Goal: Information Seeking & Learning: Check status

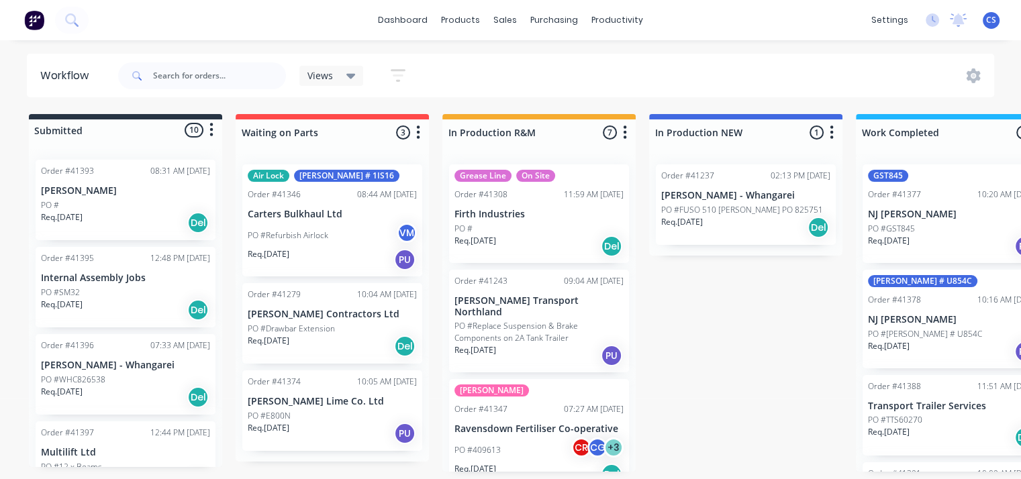
scroll to position [303, 0]
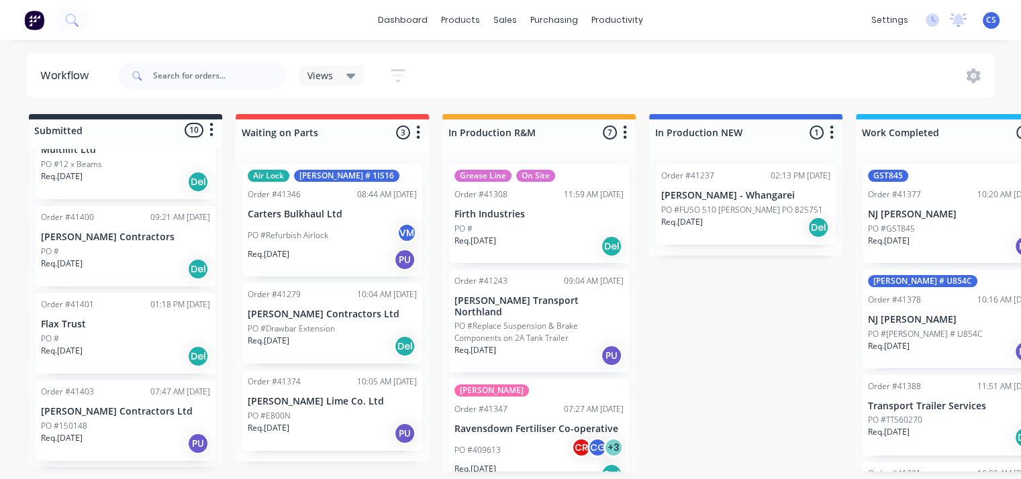
click at [489, 479] on div "Silo Refurbish Order #41347 07:27 AM [DATE] Ravensdown Fertiliser Co-operative …" at bounding box center [539, 435] width 180 height 112
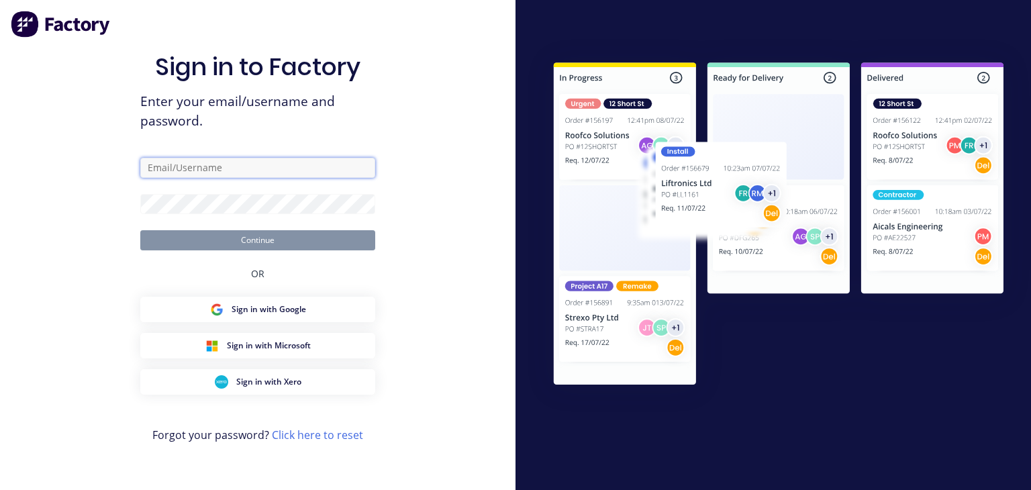
type input "[PERSON_NAME][EMAIL_ADDRESS][DOMAIN_NAME]"
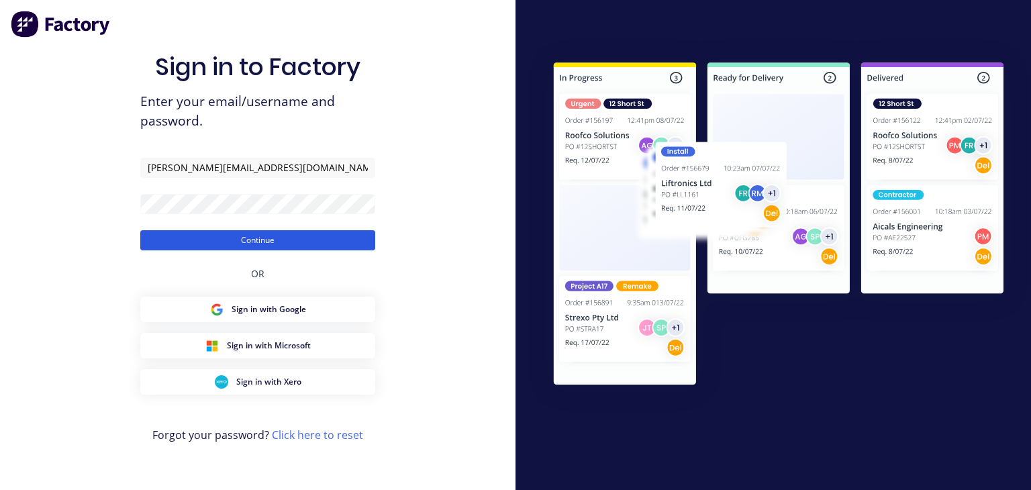
click at [301, 242] on button "Continue" at bounding box center [257, 240] width 235 height 20
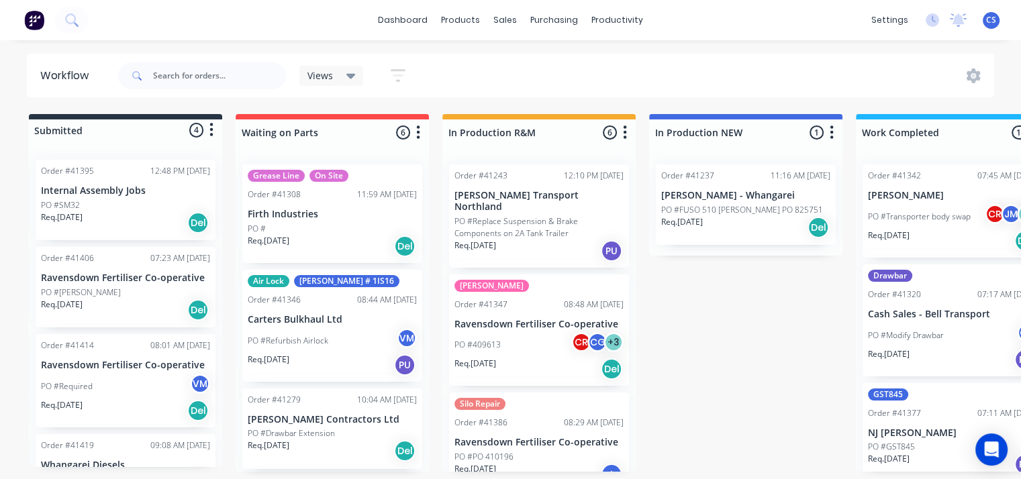
click at [81, 289] on div "PO #[PERSON_NAME]" at bounding box center [125, 293] width 169 height 12
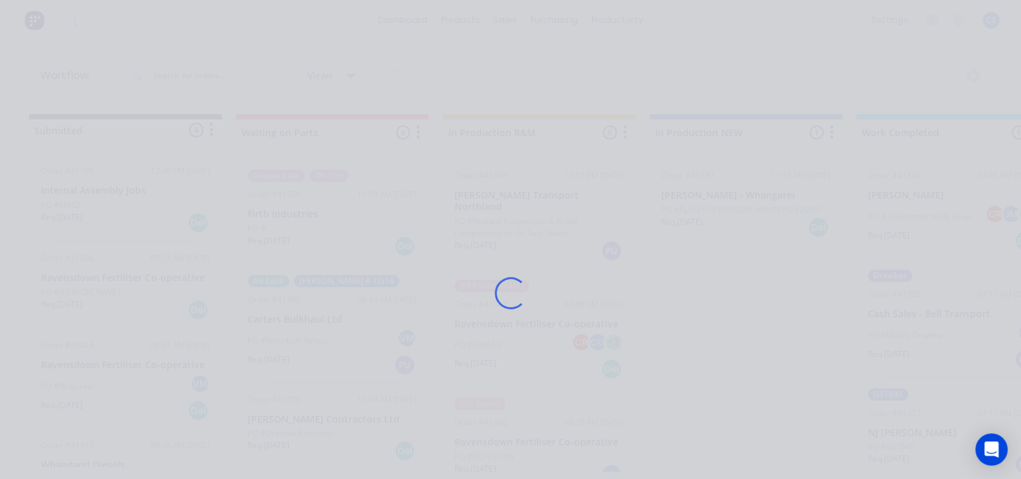
click at [80, 289] on div "Loading..." at bounding box center [510, 239] width 1021 height 479
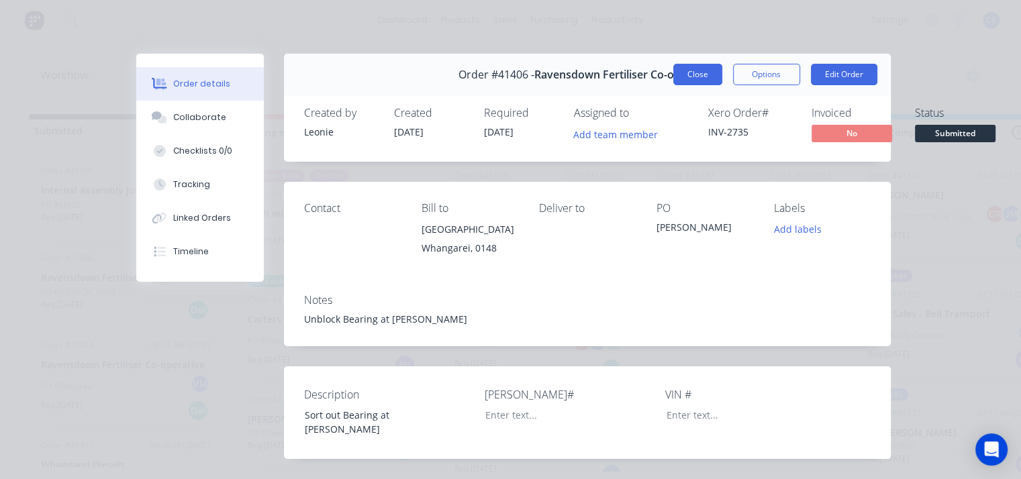
click at [687, 75] on button "Close" at bounding box center [697, 74] width 49 height 21
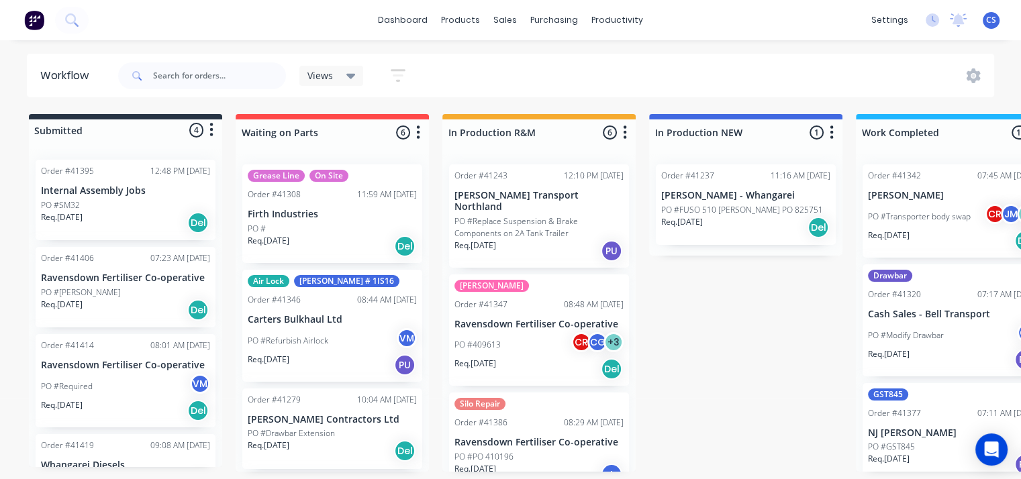
click at [81, 385] on p "PO #Required" at bounding box center [67, 387] width 52 height 12
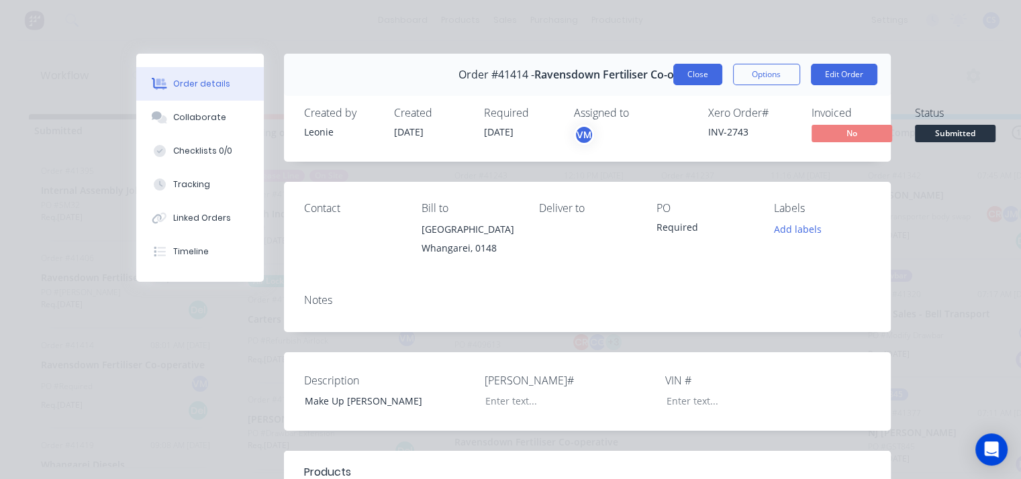
click at [701, 76] on button "Close" at bounding box center [697, 74] width 49 height 21
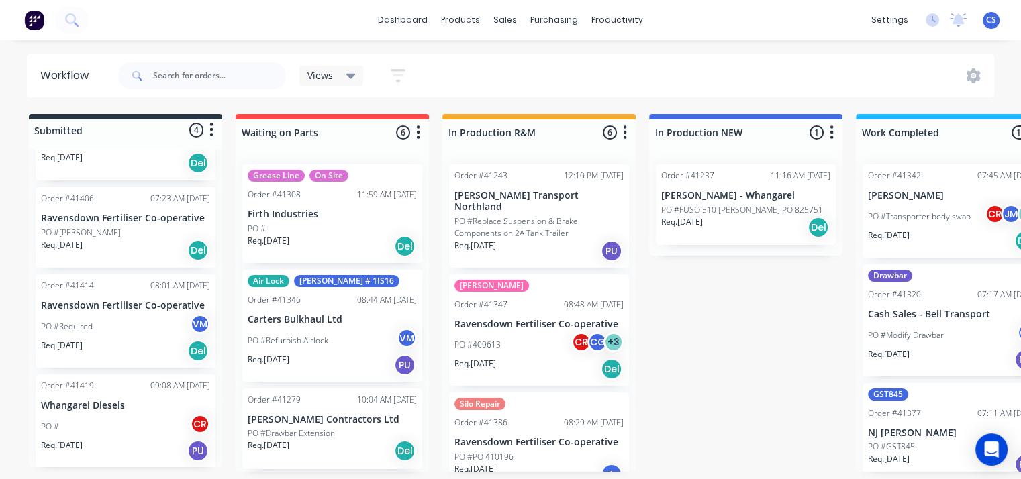
scroll to position [3, 0]
click at [94, 417] on div "PO # CR" at bounding box center [125, 427] width 169 height 26
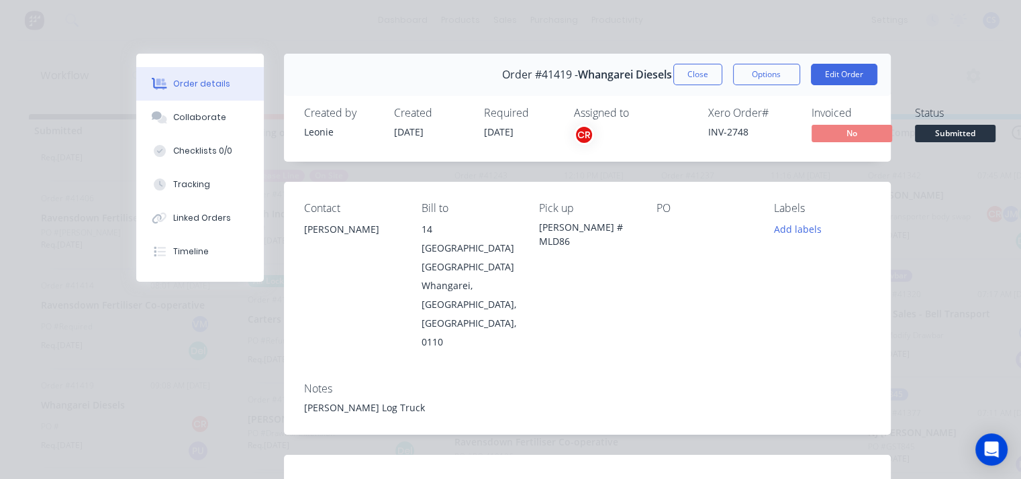
scroll to position [0, 0]
click at [681, 75] on button "Close" at bounding box center [697, 74] width 49 height 21
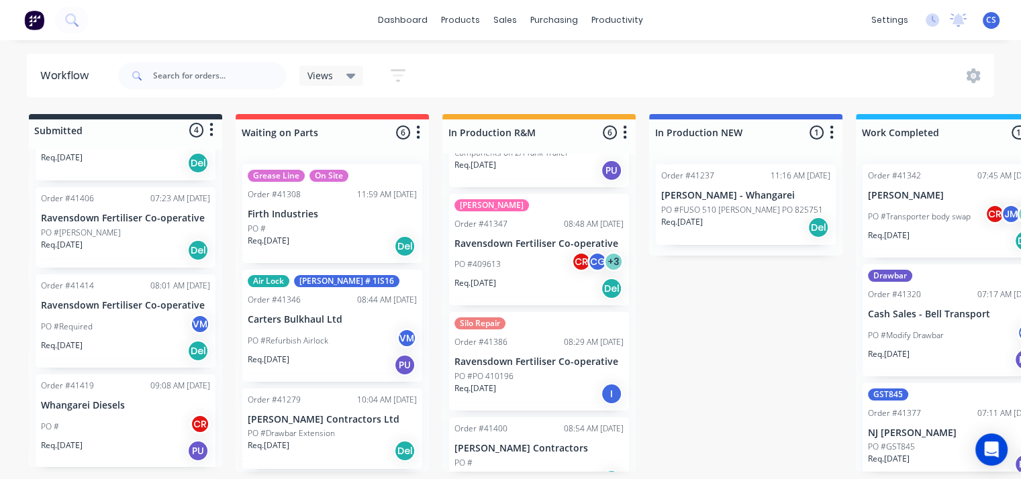
scroll to position [134, 0]
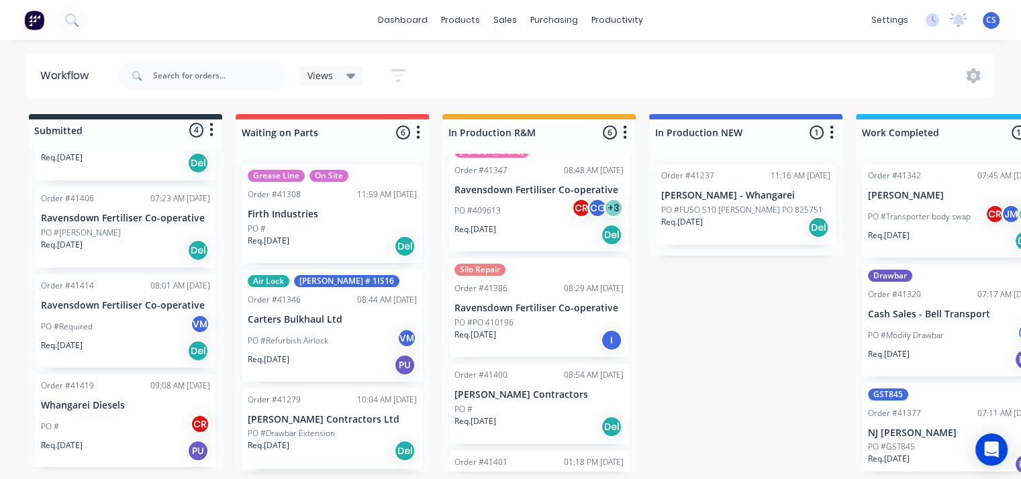
click at [520, 303] on p "Ravensdown Fertiliser Co-operative" at bounding box center [538, 308] width 169 height 11
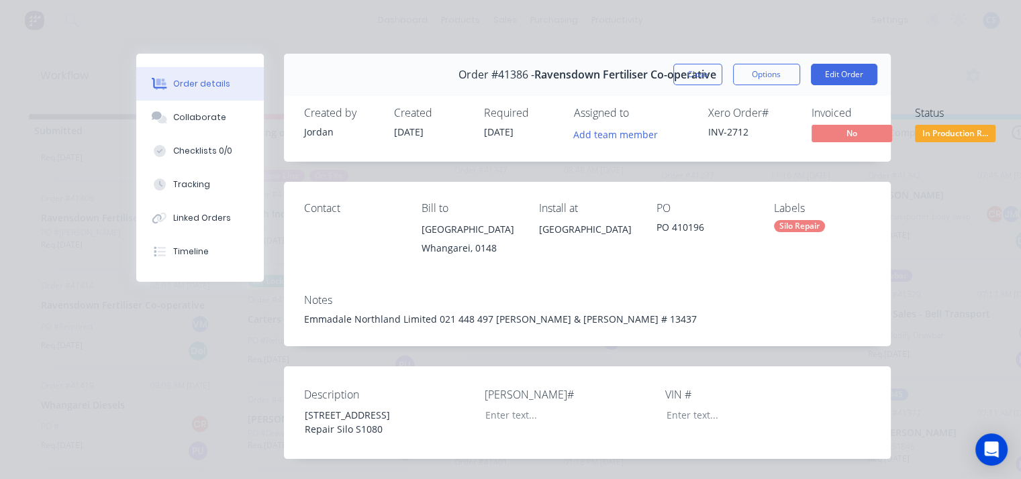
scroll to position [0, 0]
click at [685, 70] on button "Close" at bounding box center [697, 74] width 49 height 21
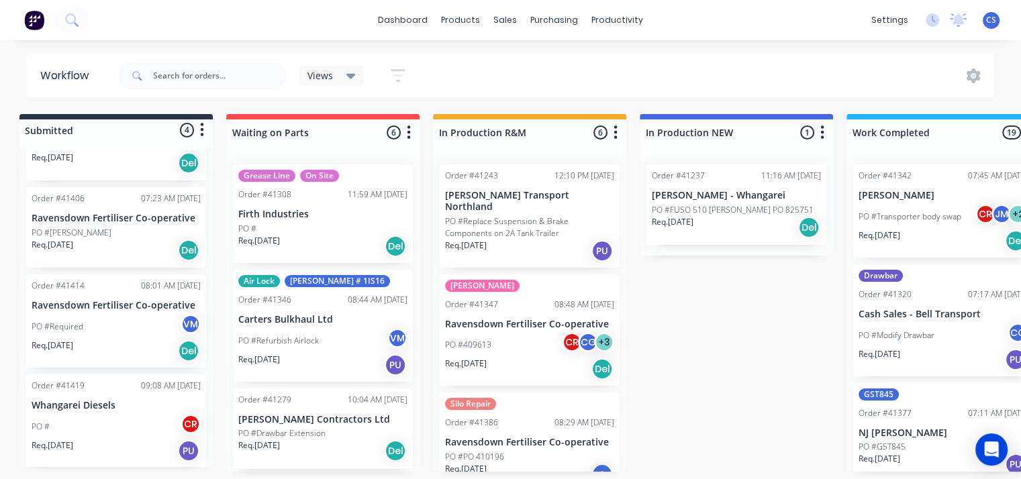
scroll to position [3, 0]
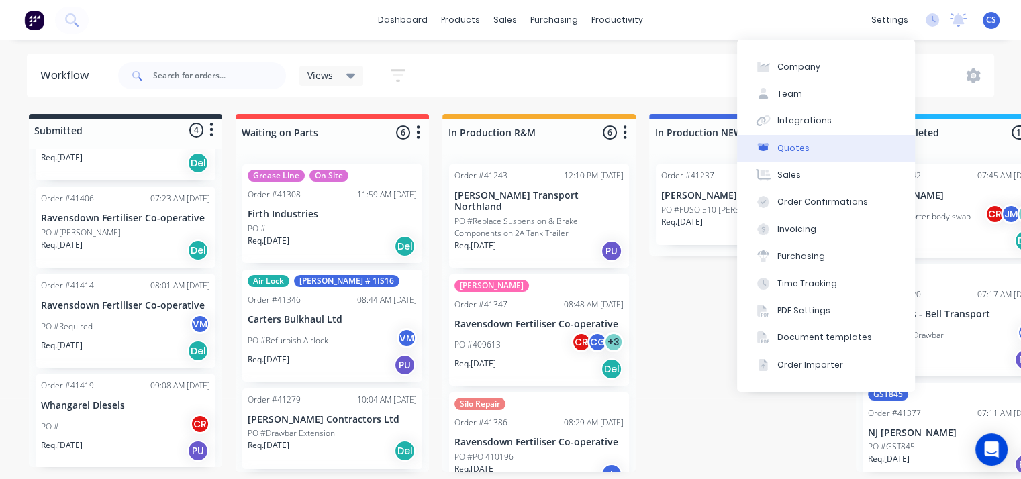
click at [795, 144] on div "Quotes" at bounding box center [793, 148] width 32 height 12
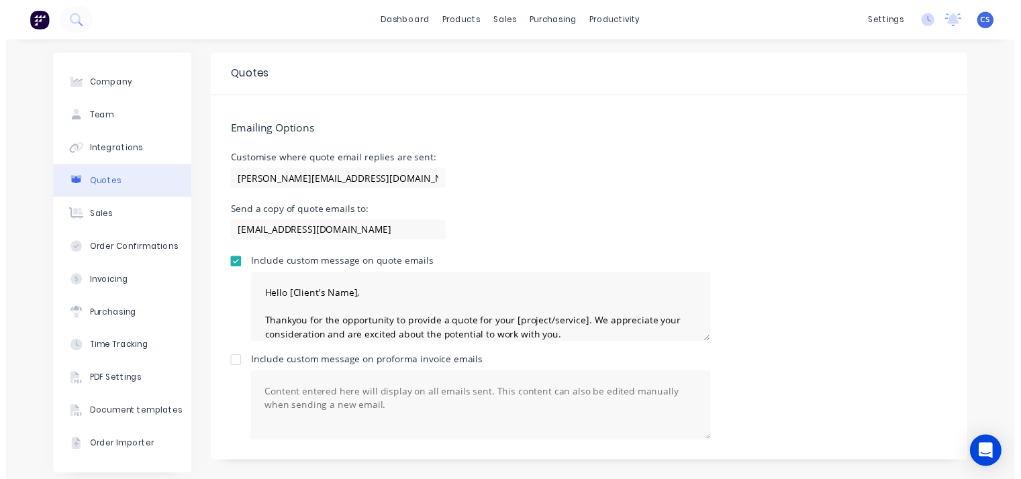
scroll to position [7, 0]
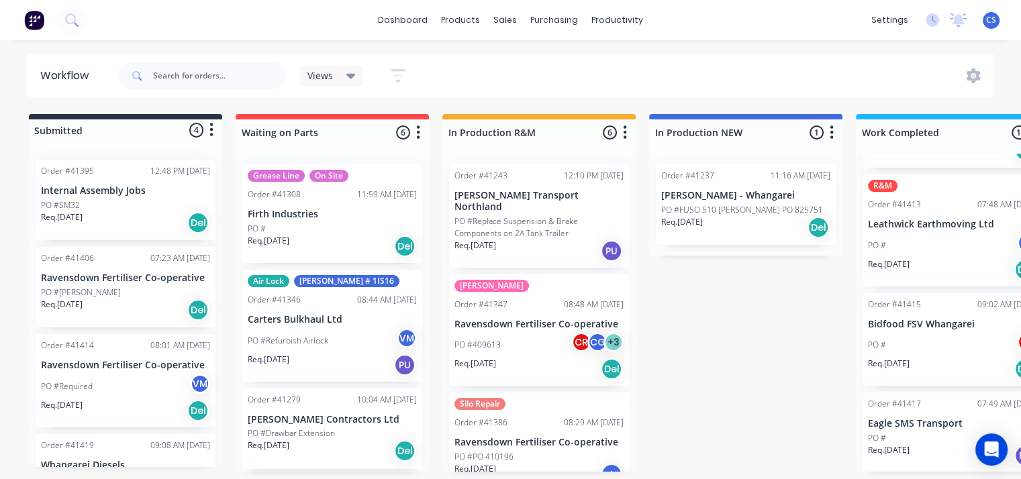
scroll to position [1425, 0]
click at [900, 225] on p "Leathwick Earthmoving Ltd" at bounding box center [952, 223] width 169 height 11
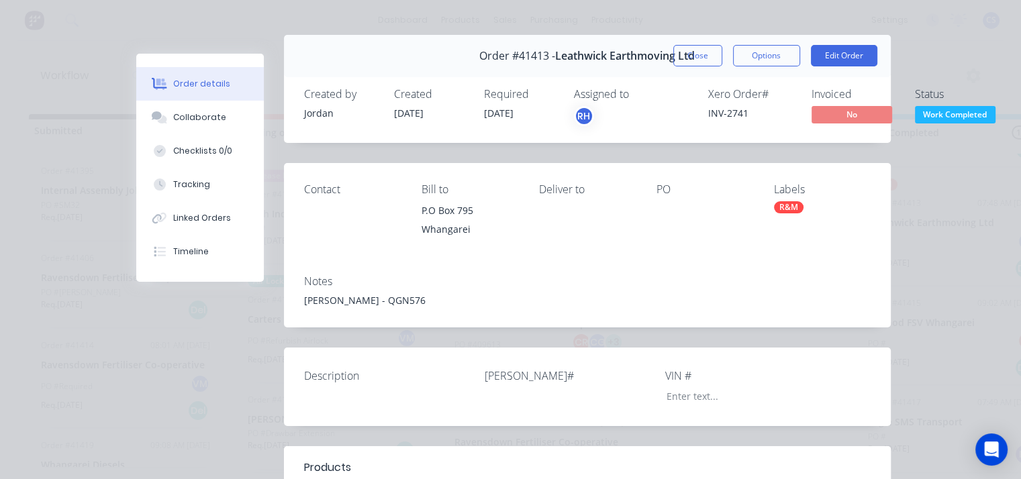
scroll to position [0, 0]
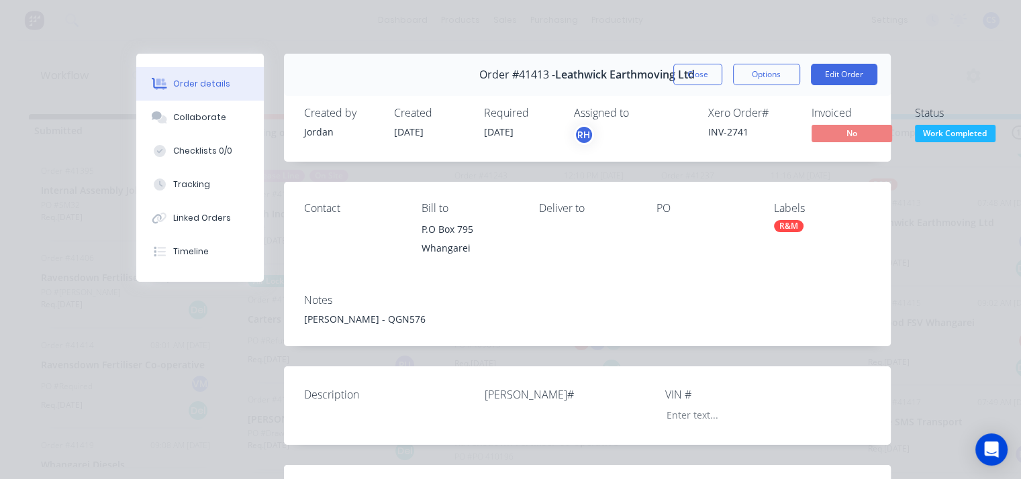
click at [704, 69] on button "Close" at bounding box center [697, 74] width 49 height 21
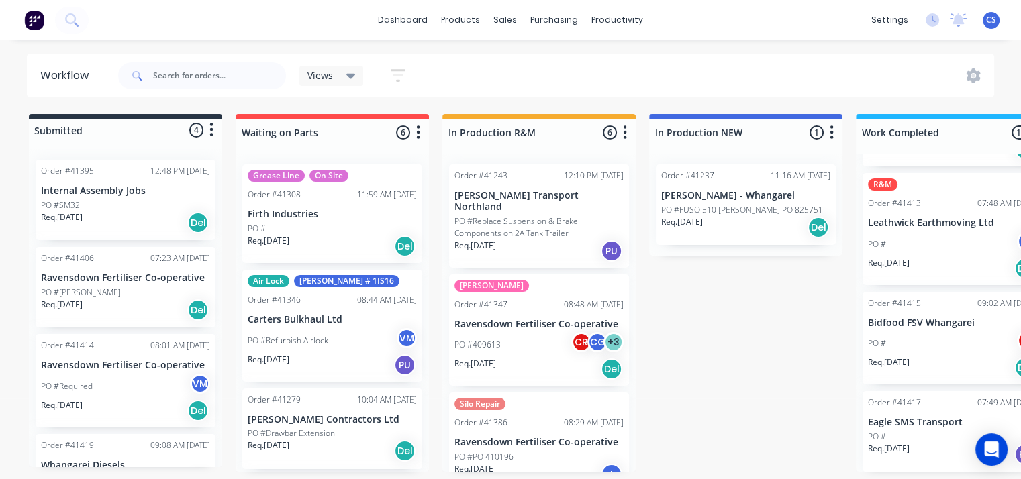
scroll to position [3, 0]
click at [910, 425] on p "Eagle SMS Transport" at bounding box center [952, 422] width 169 height 11
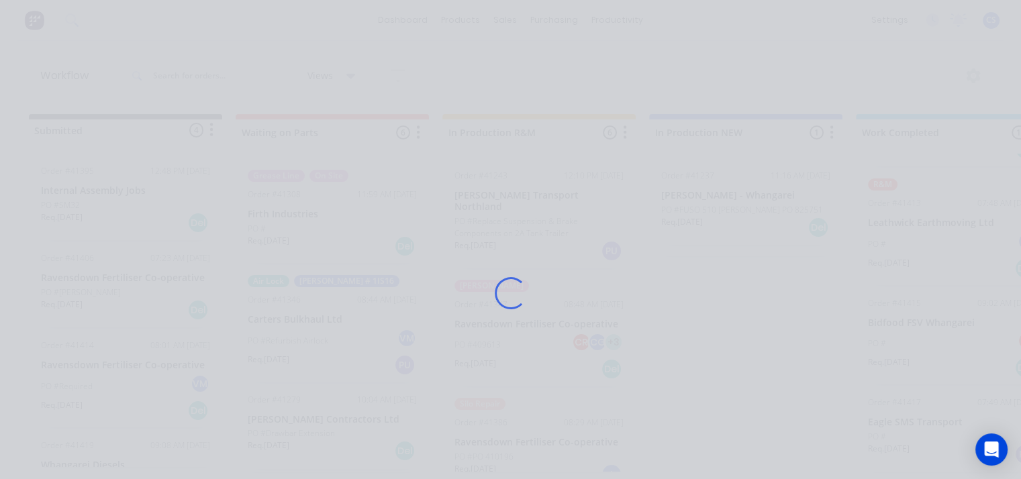
click at [910, 425] on div "Loading..." at bounding box center [510, 239] width 1021 height 479
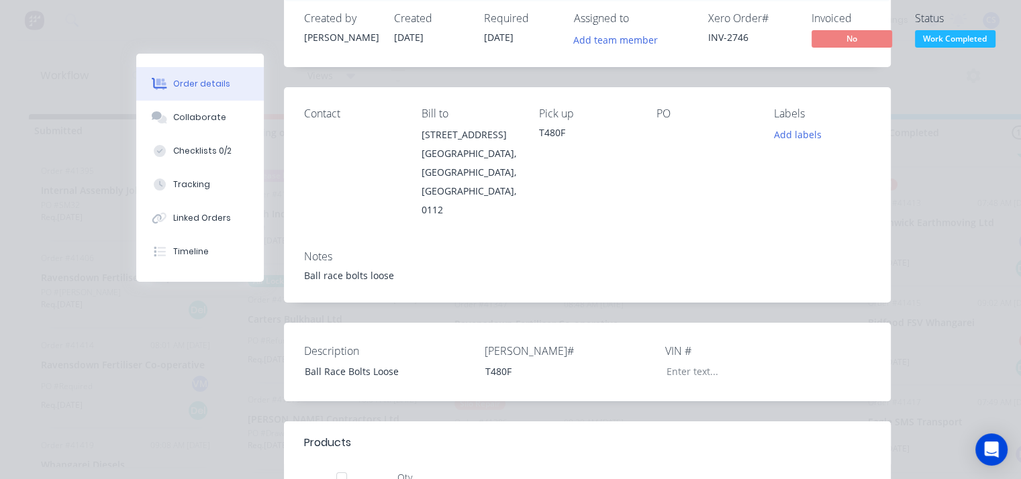
scroll to position [0, 0]
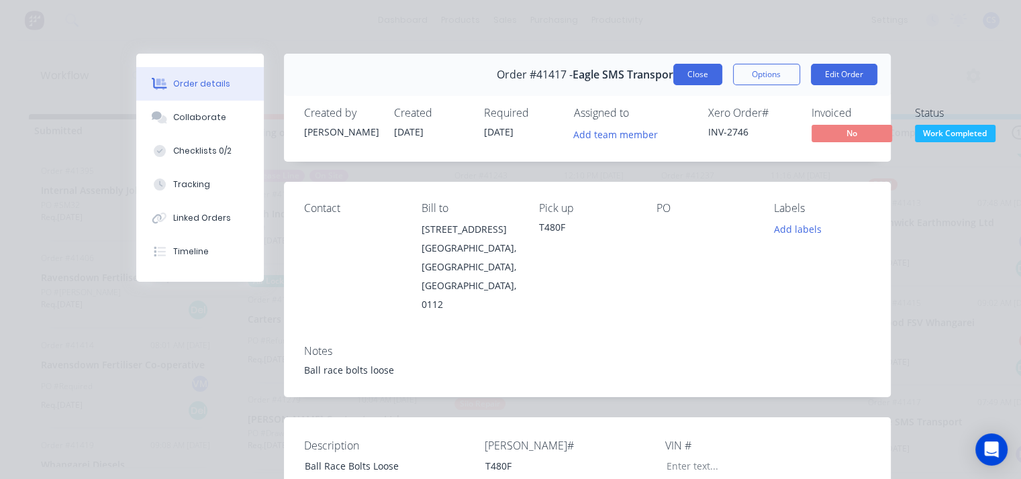
click at [701, 76] on button "Close" at bounding box center [697, 74] width 49 height 21
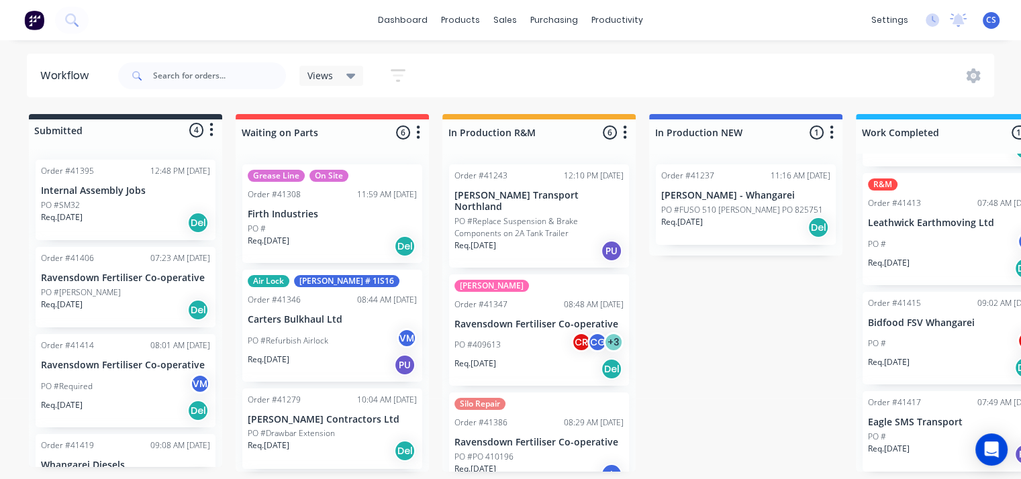
click at [285, 328] on div "PO #Refurbish Airlock VM" at bounding box center [332, 341] width 169 height 26
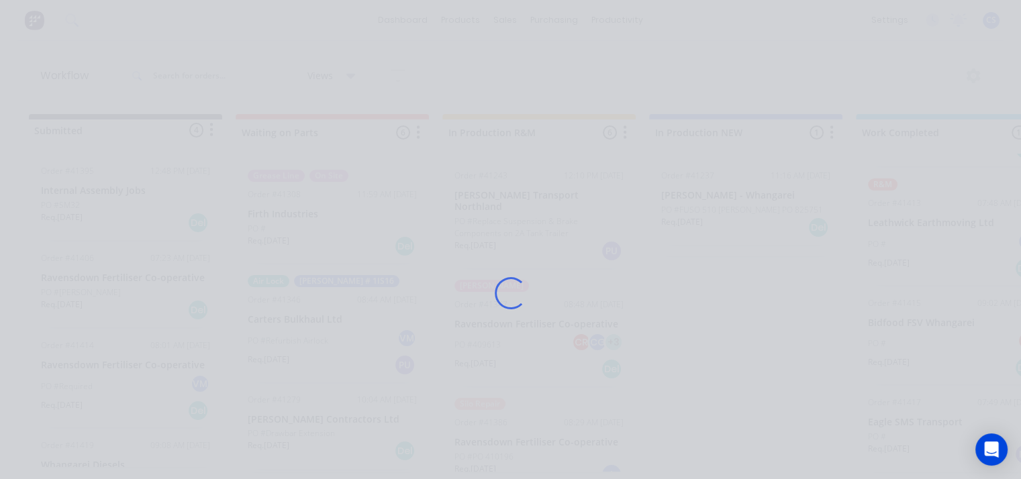
click at [285, 328] on div "Loading..." at bounding box center [510, 293] width 787 height 479
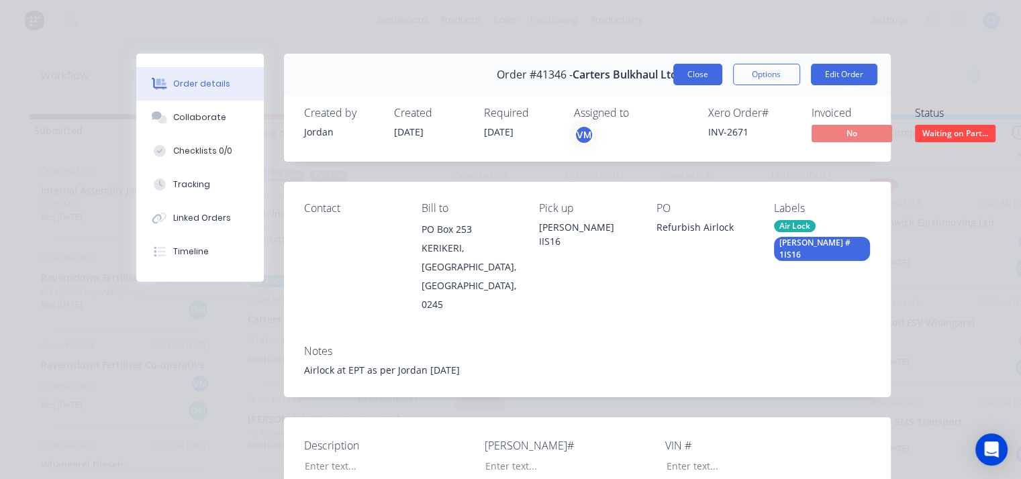
click at [693, 77] on button "Close" at bounding box center [697, 74] width 49 height 21
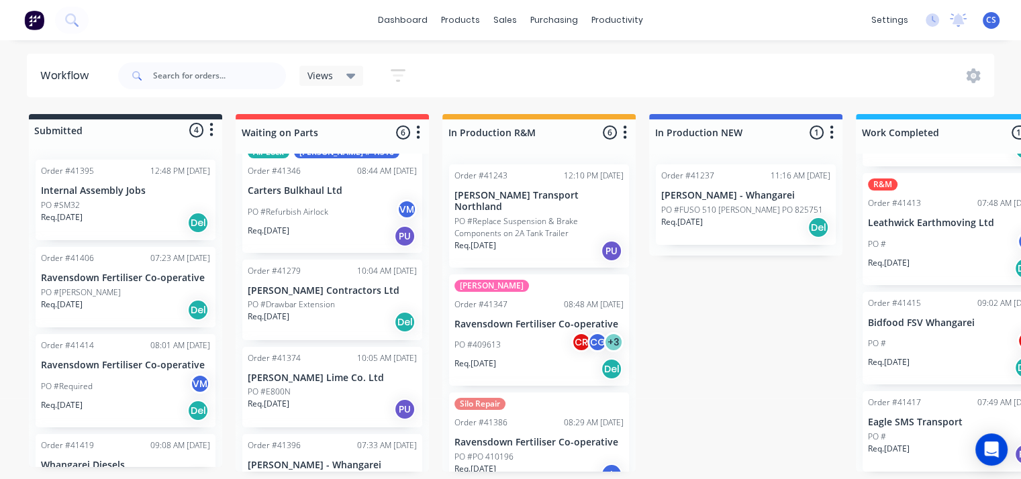
scroll to position [201, 0]
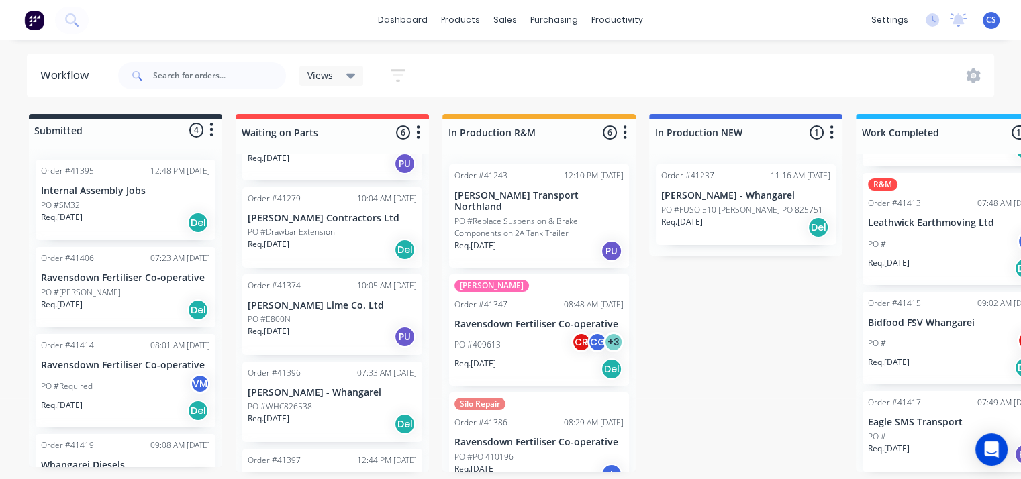
click at [279, 315] on p "PO #E800N" at bounding box center [269, 320] width 43 height 12
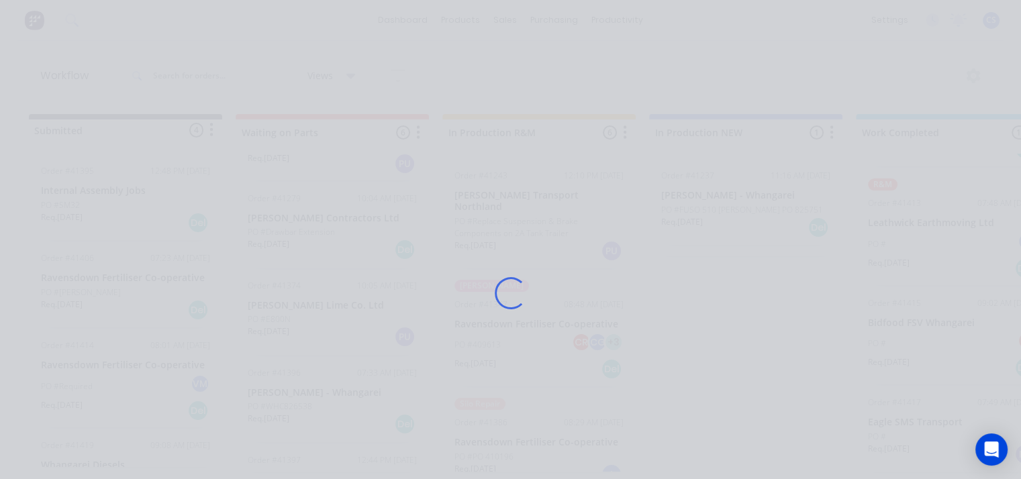
click at [279, 315] on div "Loading..." at bounding box center [510, 293] width 787 height 479
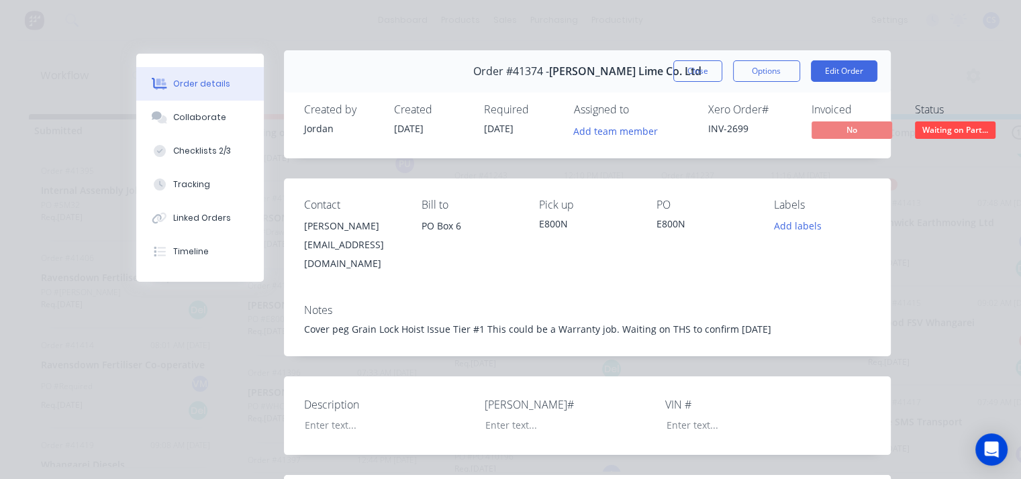
scroll to position [0, 0]
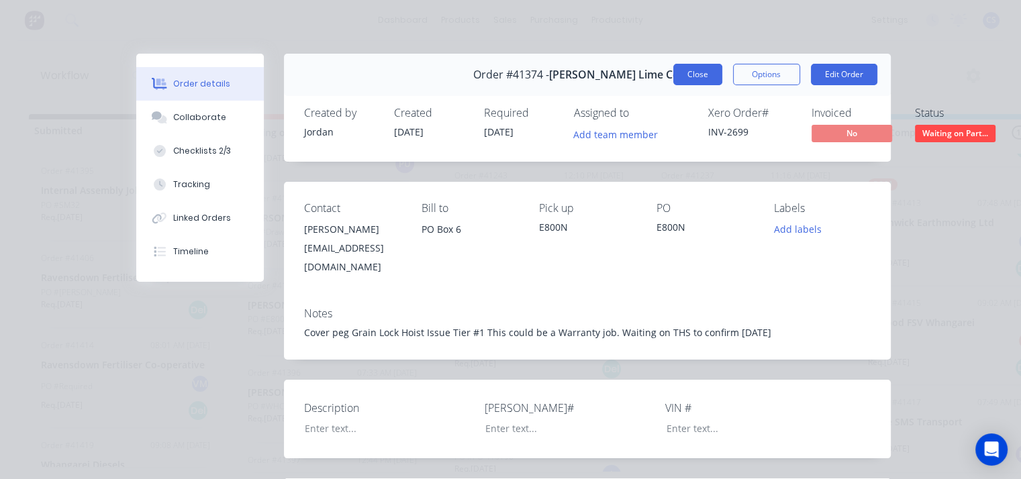
click at [693, 73] on button "Close" at bounding box center [697, 74] width 49 height 21
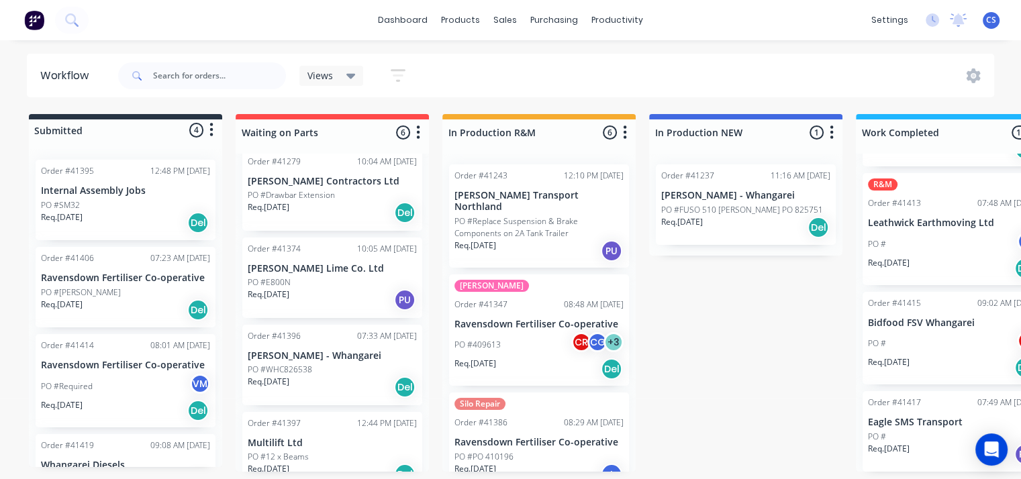
scroll to position [258, 0]
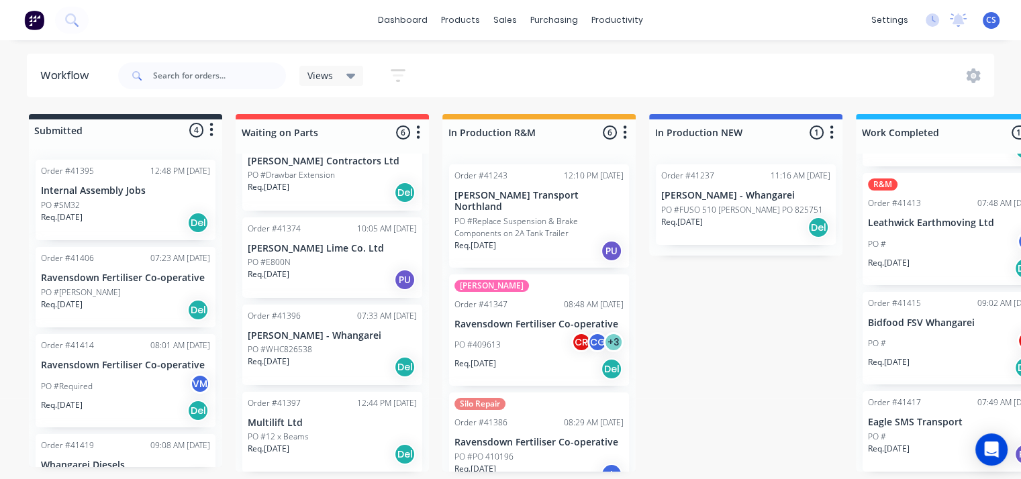
click at [294, 352] on p "PO #WHC826538" at bounding box center [280, 350] width 64 height 12
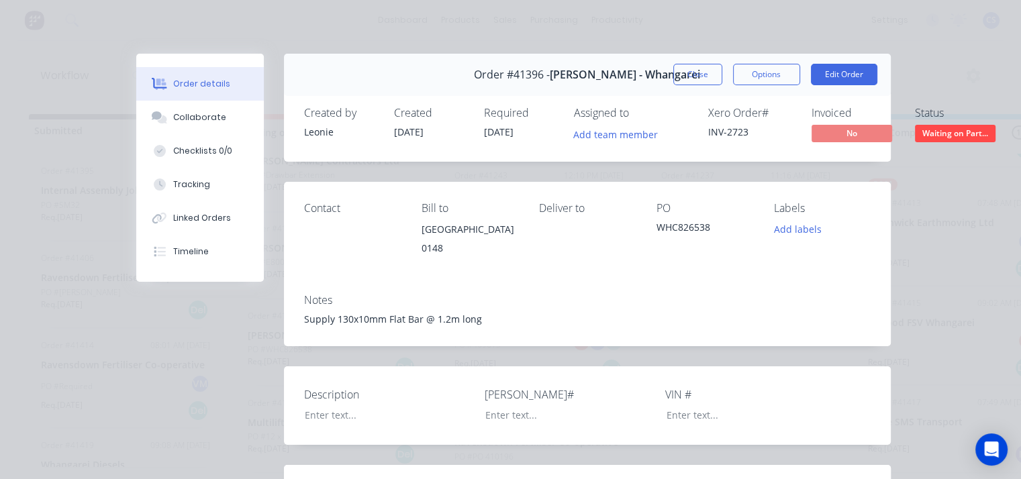
scroll to position [0, 0]
click at [703, 73] on button "Close" at bounding box center [697, 74] width 49 height 21
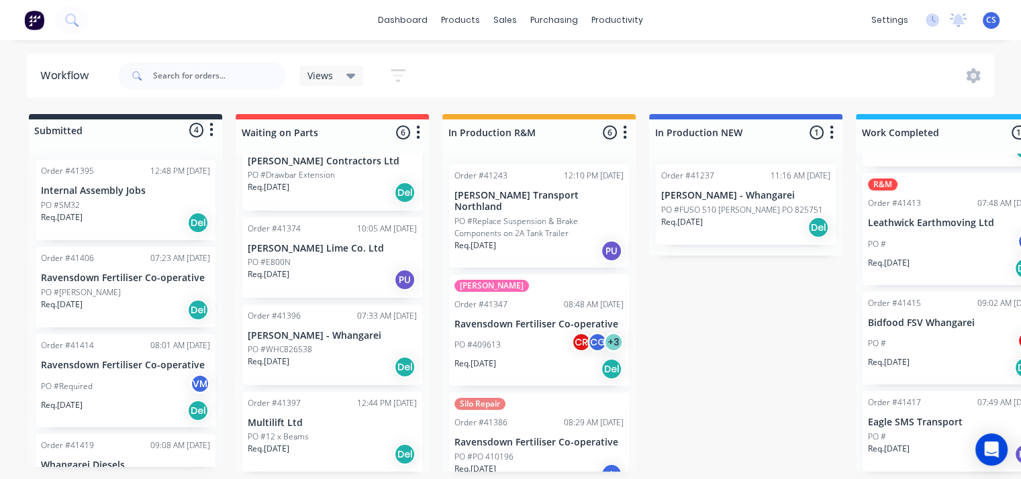
scroll to position [3, 0]
click at [292, 431] on p "PO #12 x Beams" at bounding box center [278, 437] width 61 height 12
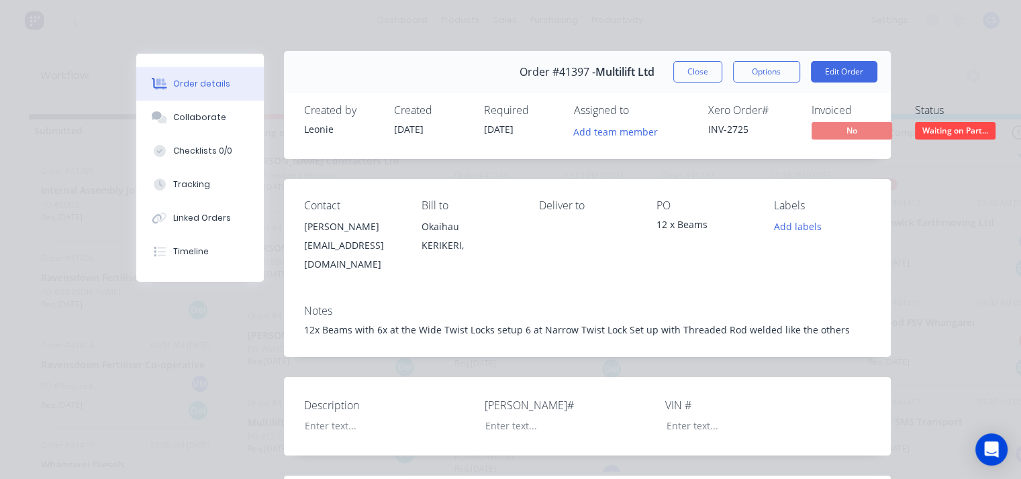
scroll to position [0, 0]
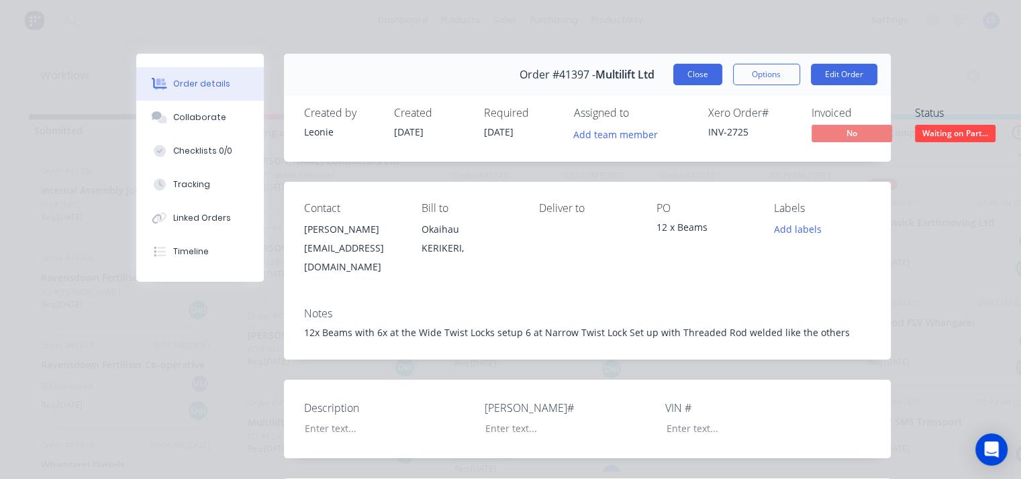
click at [687, 70] on button "Close" at bounding box center [697, 74] width 49 height 21
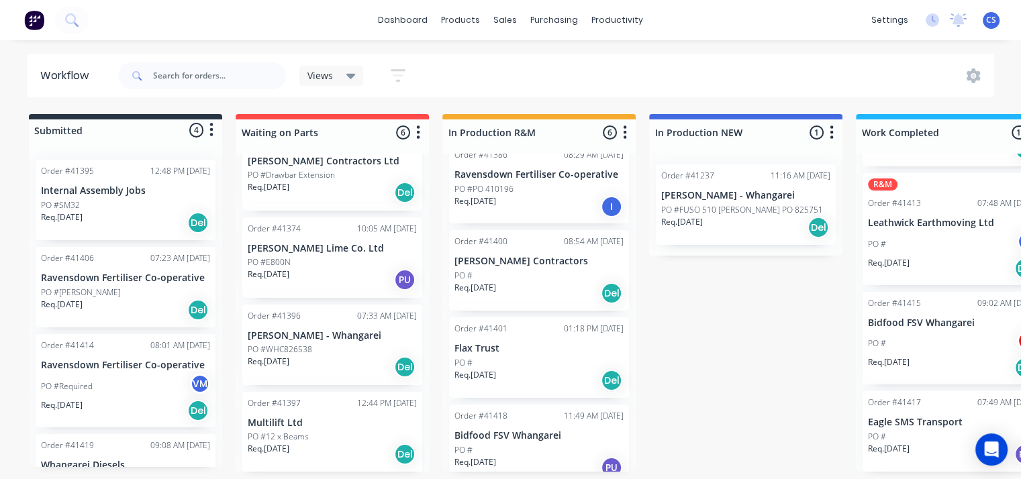
scroll to position [270, 0]
click at [493, 341] on p "Flax Trust" at bounding box center [538, 346] width 169 height 11
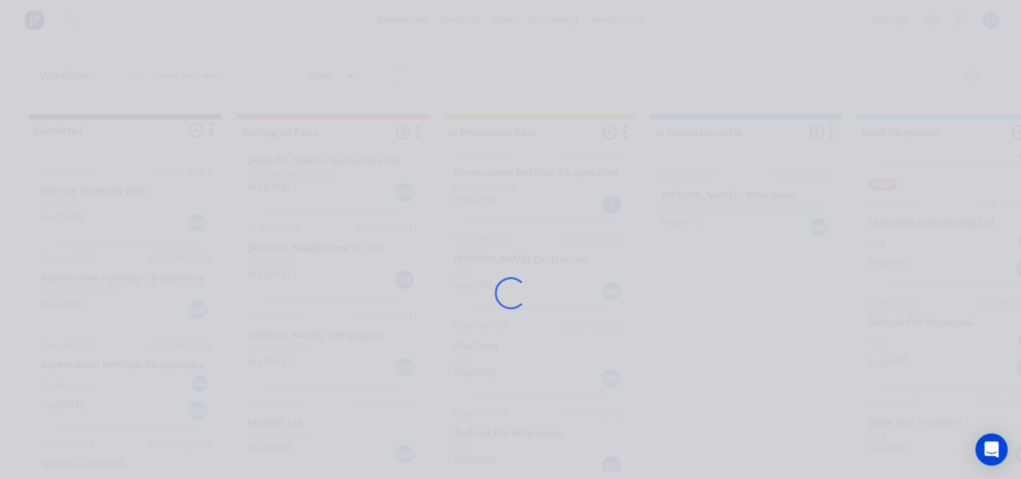
click at [493, 334] on div "Loading..." at bounding box center [510, 293] width 787 height 479
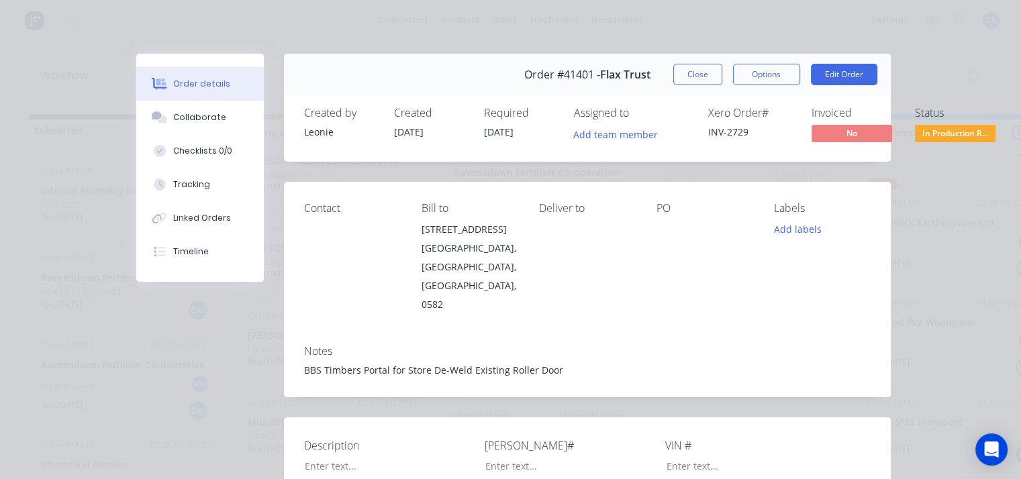
scroll to position [0, 0]
click at [704, 68] on button "Close" at bounding box center [697, 74] width 49 height 21
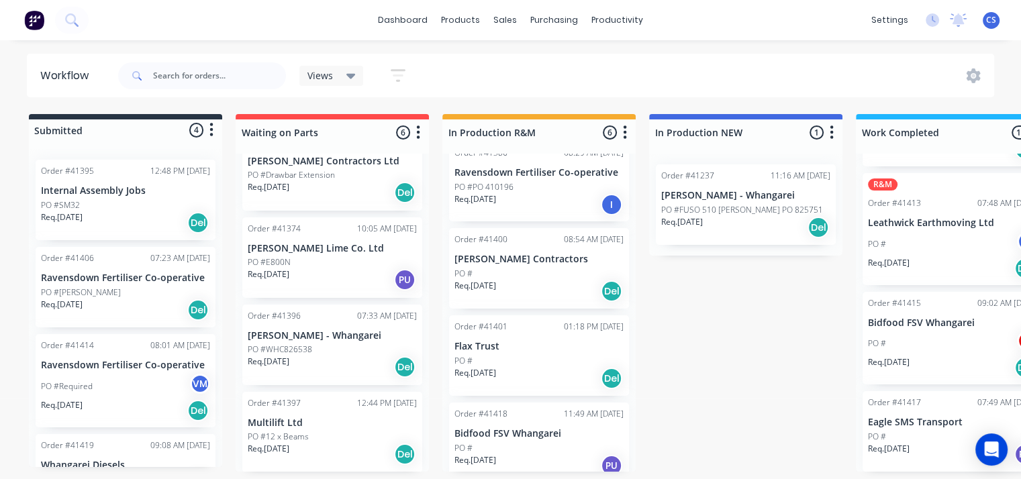
click at [490, 254] on p "[PERSON_NAME] Contractors" at bounding box center [538, 259] width 169 height 11
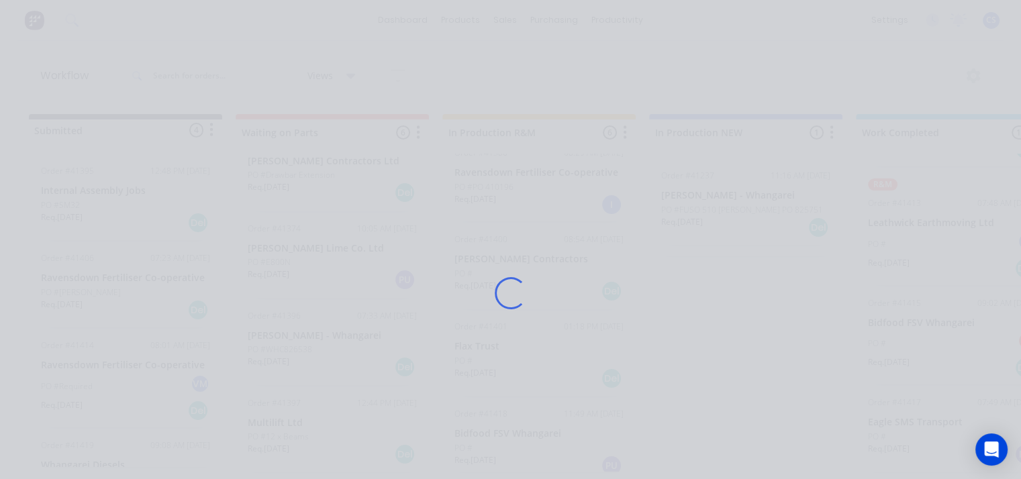
click at [491, 253] on div "Loading..." at bounding box center [510, 293] width 787 height 479
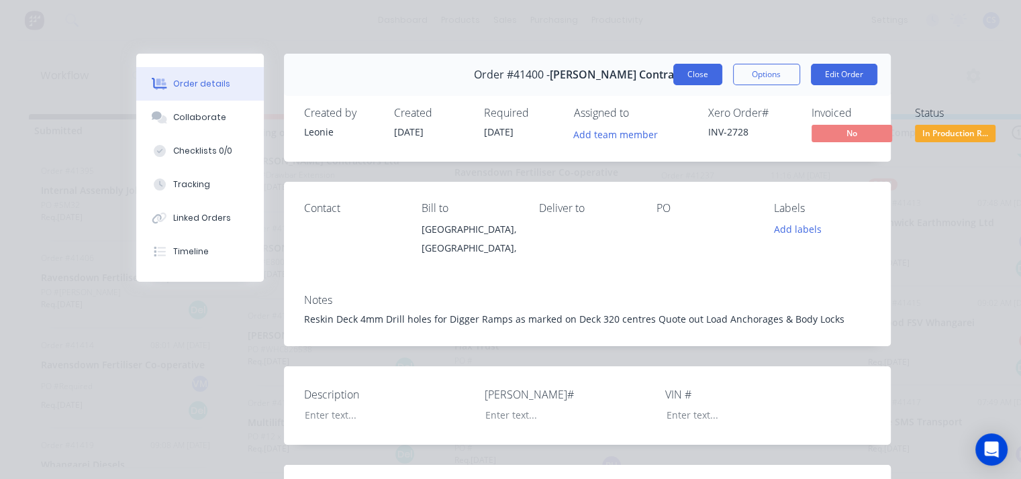
click at [705, 70] on button "Close" at bounding box center [697, 74] width 49 height 21
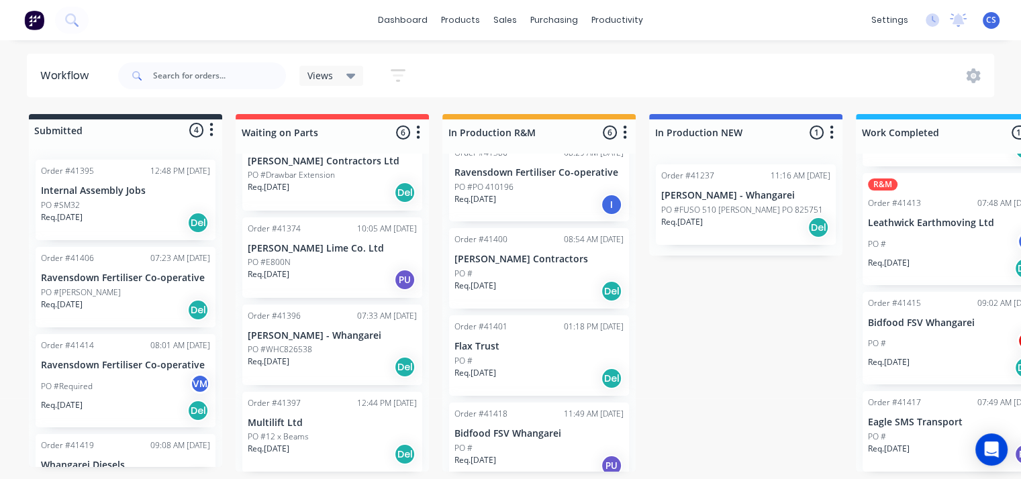
click at [271, 171] on p "PO #Drawbar Extension" at bounding box center [291, 175] width 87 height 12
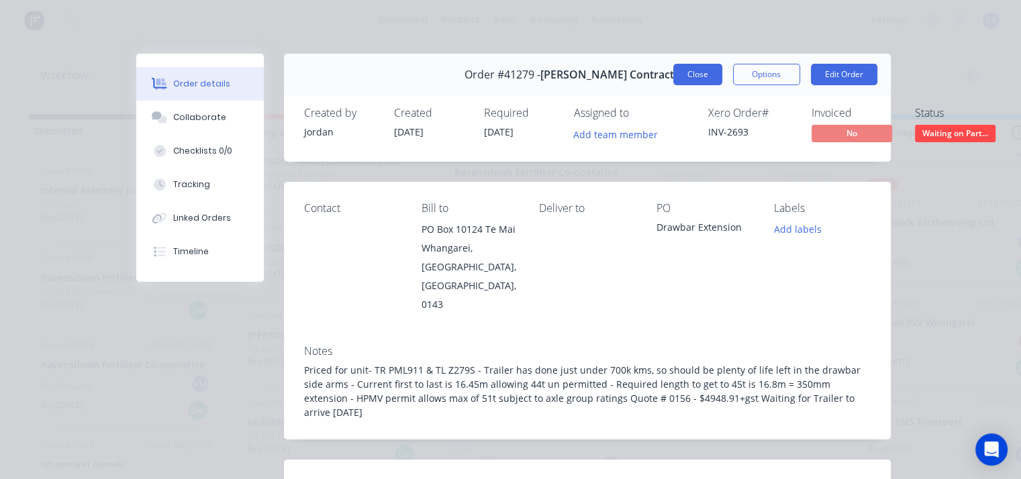
click at [697, 76] on button "Close" at bounding box center [697, 74] width 49 height 21
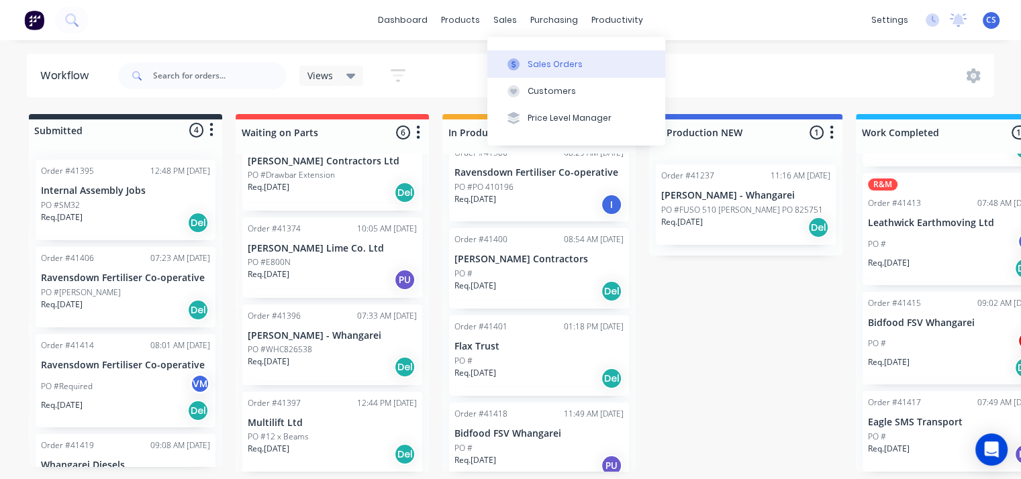
click at [573, 66] on div "Sales Orders" at bounding box center [555, 64] width 55 height 12
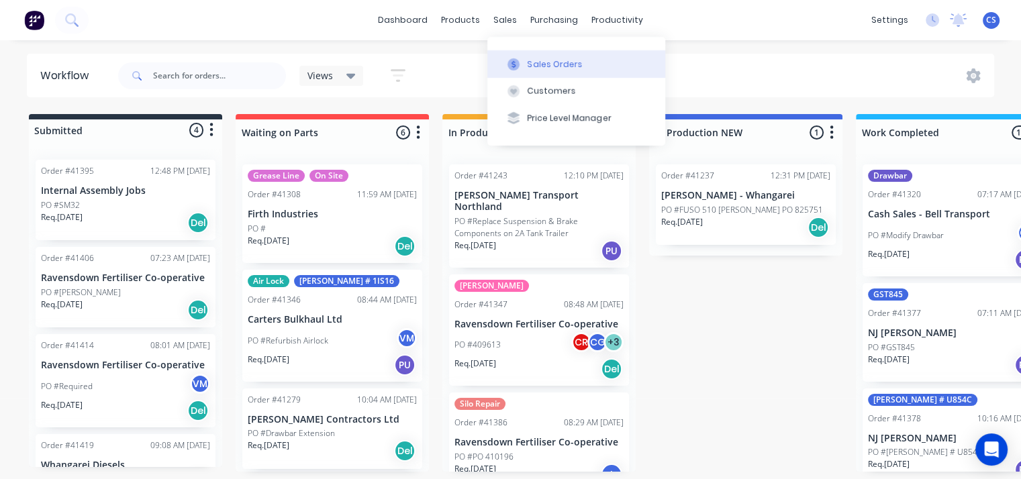
click at [569, 71] on button "Sales Orders" at bounding box center [576, 63] width 178 height 27
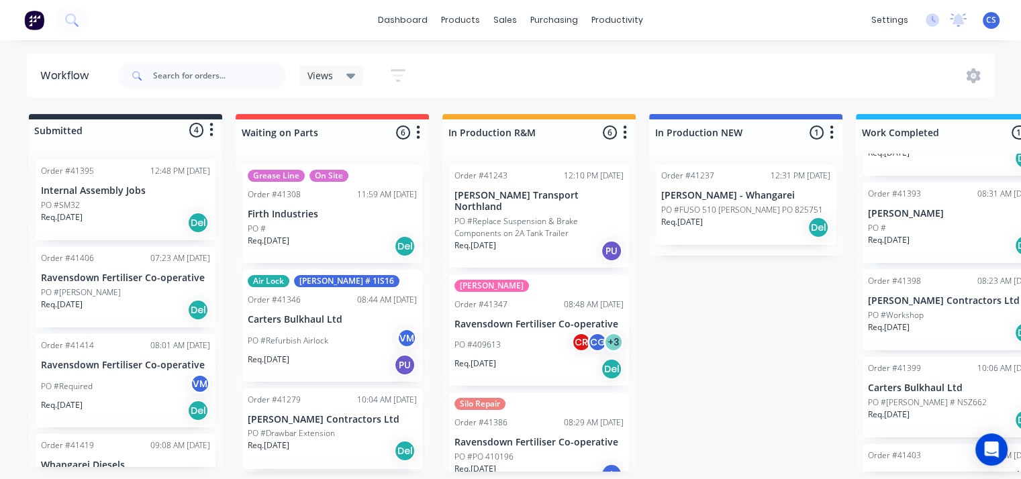
scroll to position [738, 0]
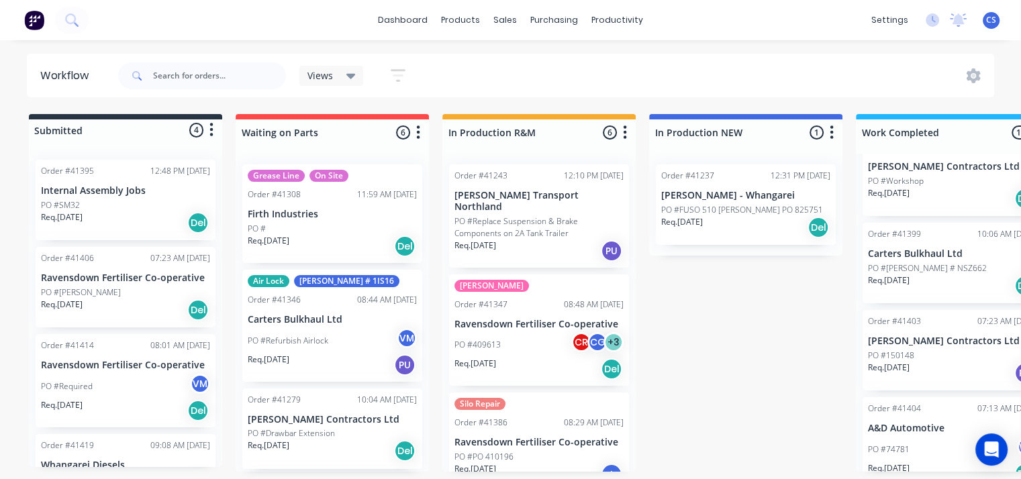
click at [908, 178] on p "PO #Workshop" at bounding box center [896, 181] width 56 height 12
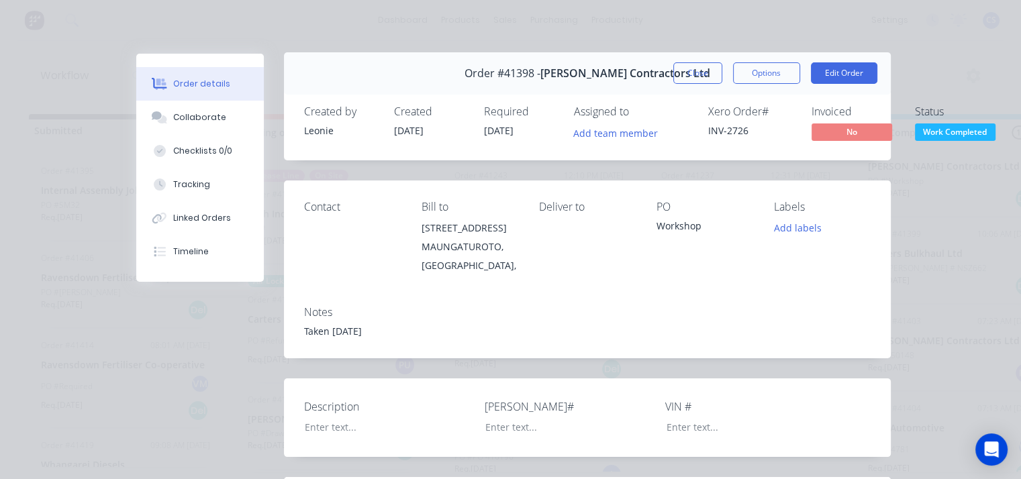
scroll to position [0, 0]
click at [695, 70] on button "Close" at bounding box center [697, 74] width 49 height 21
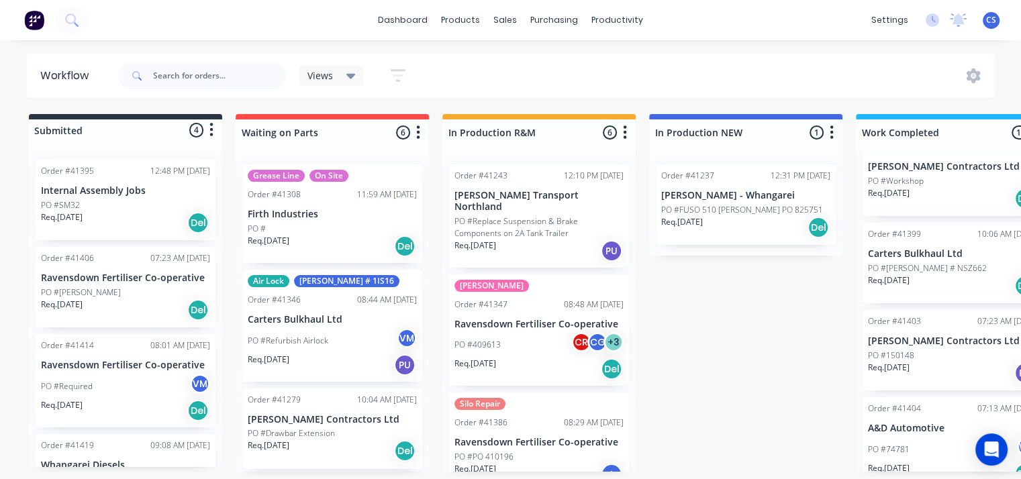
click at [908, 275] on p "Req. [DATE]" at bounding box center [889, 281] width 42 height 12
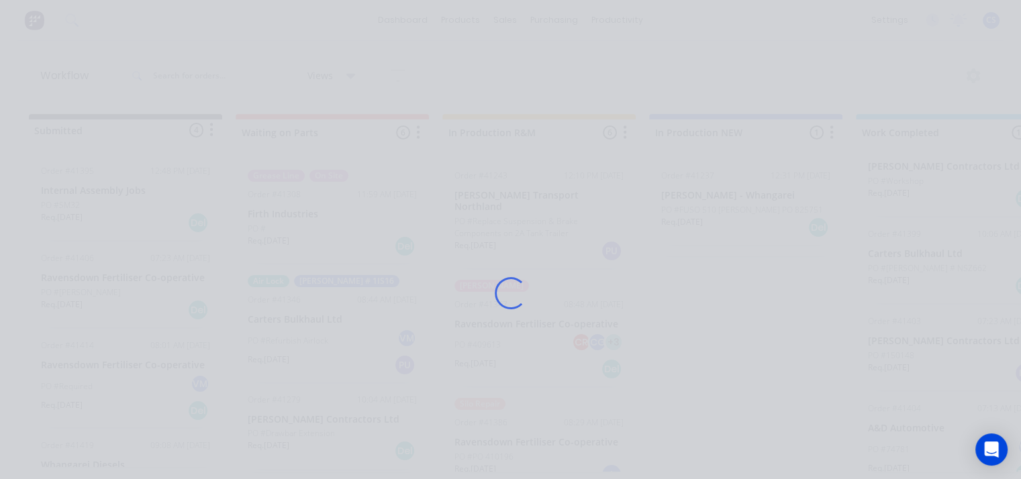
click at [908, 274] on div "Loading..." at bounding box center [510, 239] width 1021 height 479
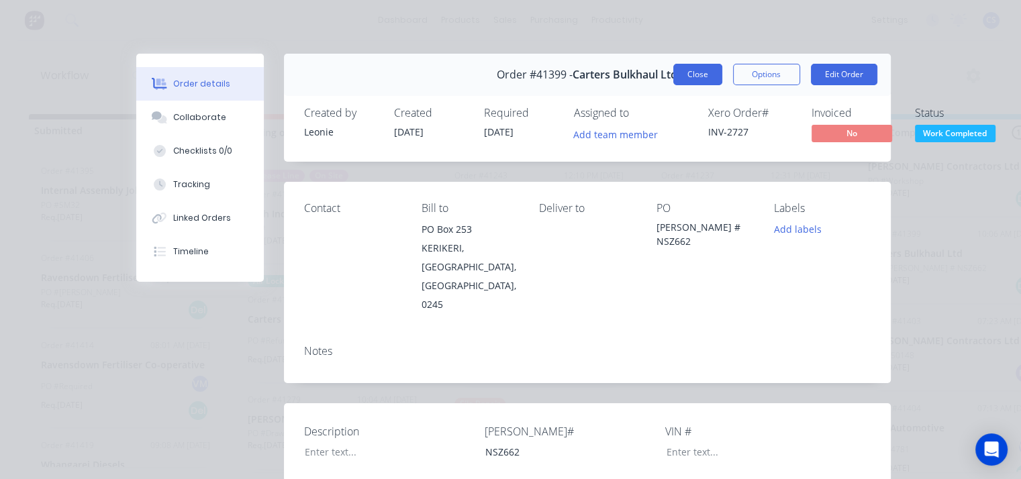
click at [702, 79] on button "Close" at bounding box center [697, 74] width 49 height 21
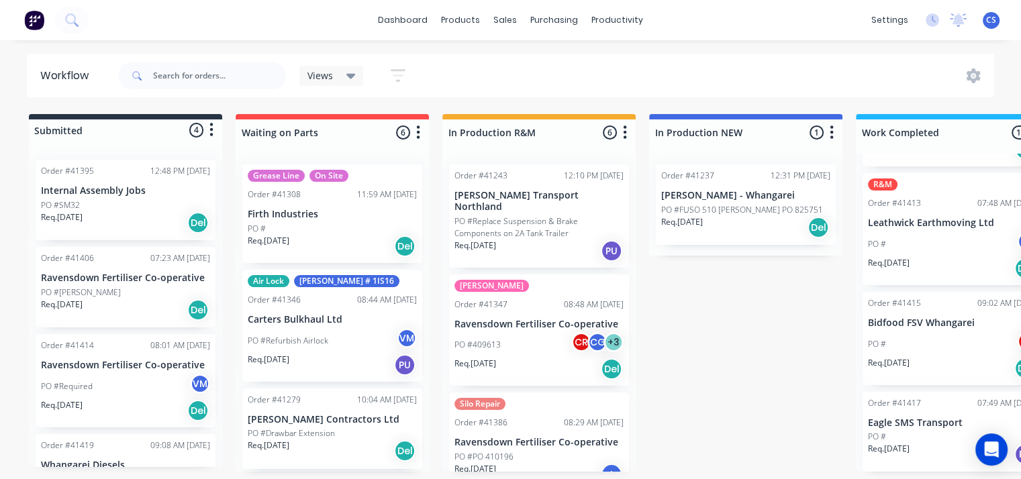
scroll to position [3, 0]
click at [889, 423] on p "Eagle SMS Transport" at bounding box center [952, 423] width 169 height 11
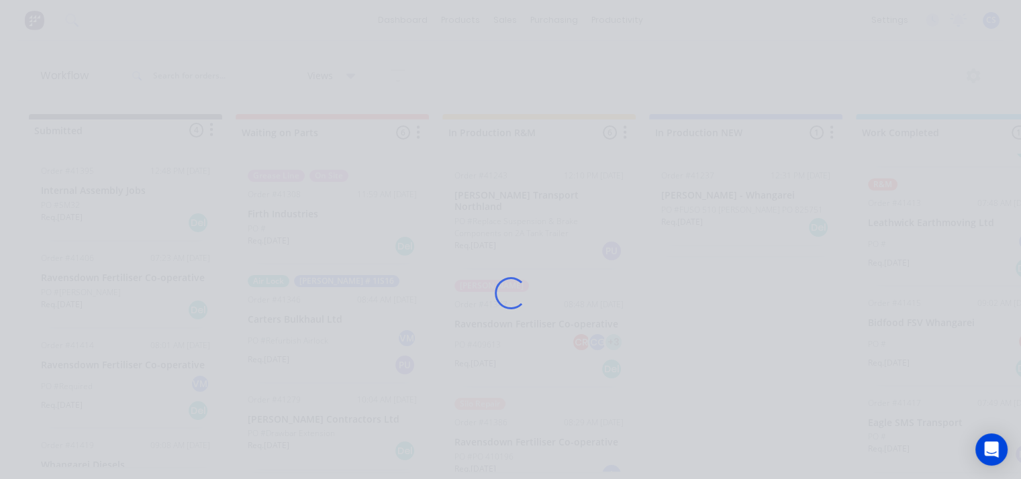
click at [889, 423] on div "Loading..." at bounding box center [510, 293] width 787 height 479
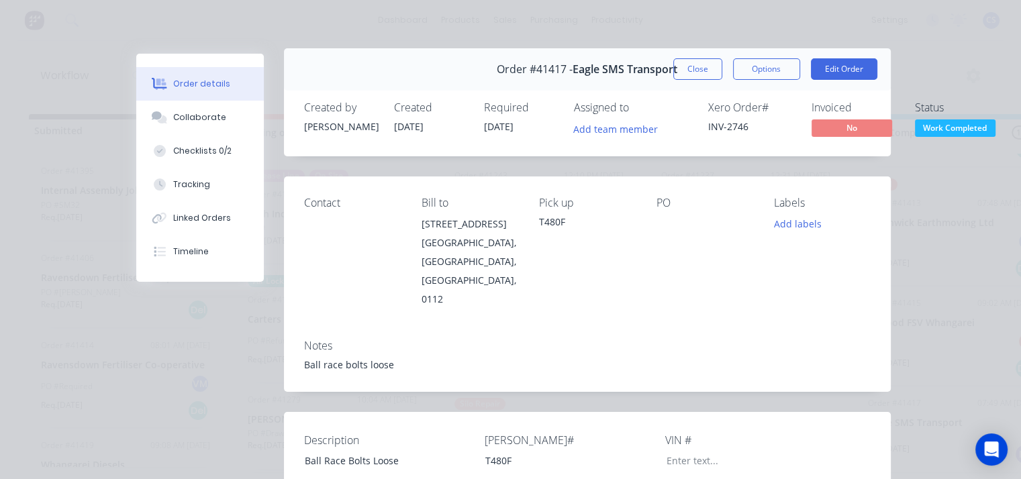
scroll to position [0, 0]
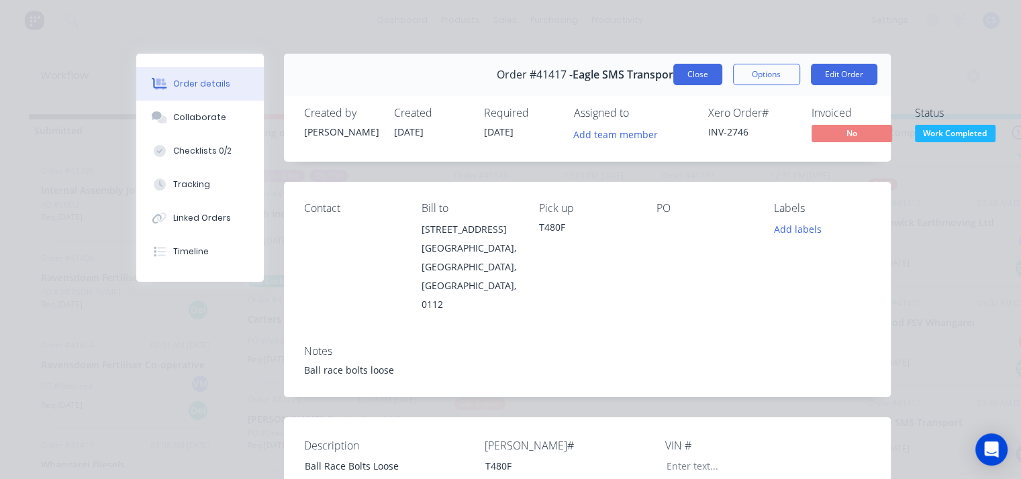
click at [691, 73] on button "Close" at bounding box center [697, 74] width 49 height 21
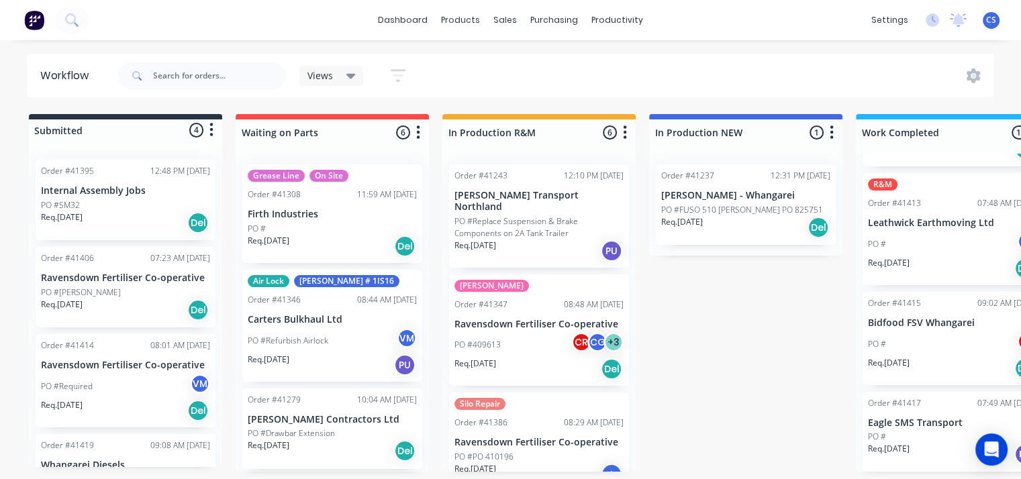
click at [113, 211] on div "Req. [DATE] Del" at bounding box center [125, 222] width 169 height 23
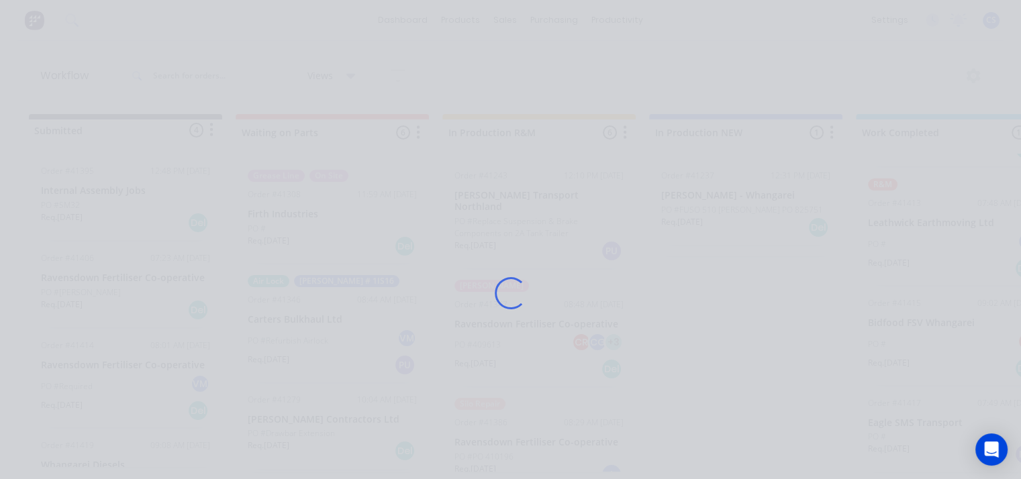
click at [117, 209] on div "Loading..." at bounding box center [510, 293] width 787 height 479
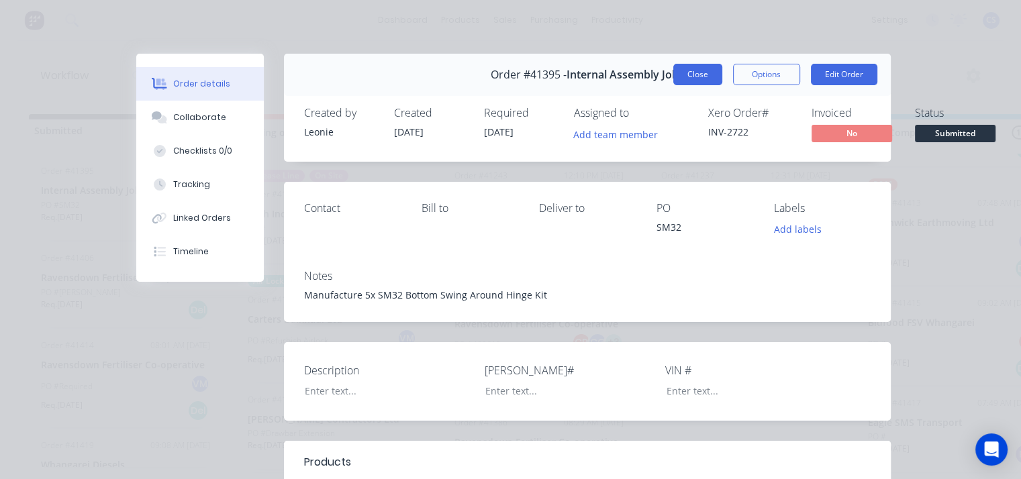
click at [695, 68] on button "Close" at bounding box center [697, 74] width 49 height 21
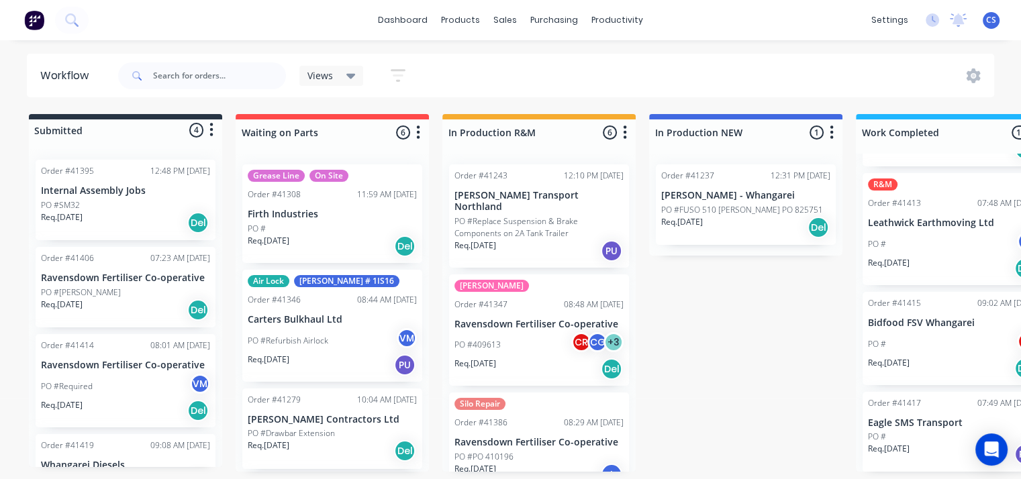
click at [549, 198] on p "[PERSON_NAME] Transport Northland" at bounding box center [538, 201] width 169 height 23
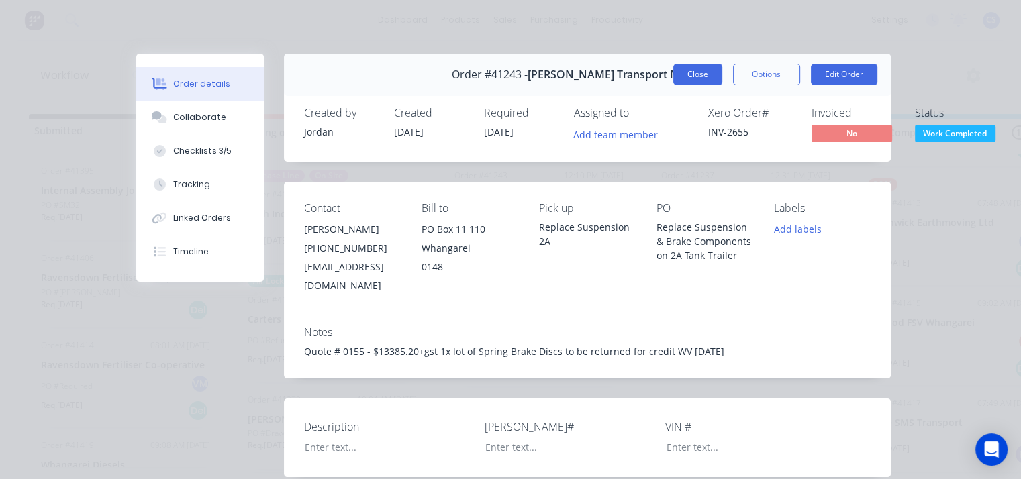
click at [692, 76] on button "Close" at bounding box center [697, 74] width 49 height 21
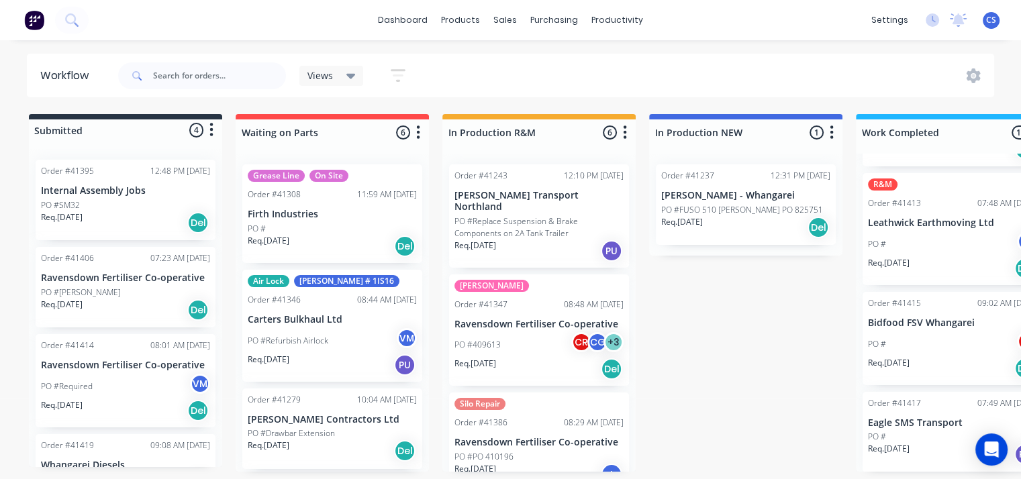
click at [183, 19] on div "dashboard products sales purchasing productivity dashboard products Product Cat…" at bounding box center [510, 20] width 1021 height 40
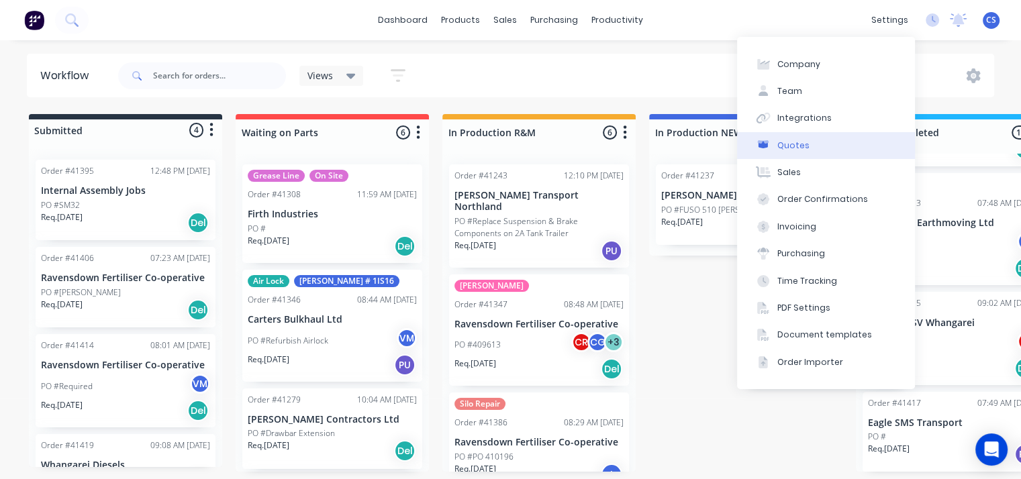
click at [792, 150] on div "Quotes" at bounding box center [793, 146] width 32 height 12
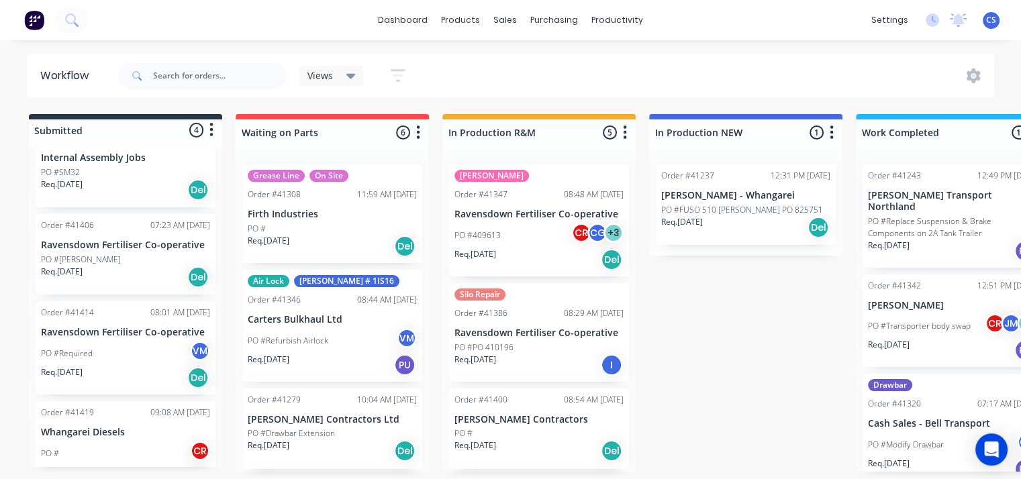
scroll to position [60, 0]
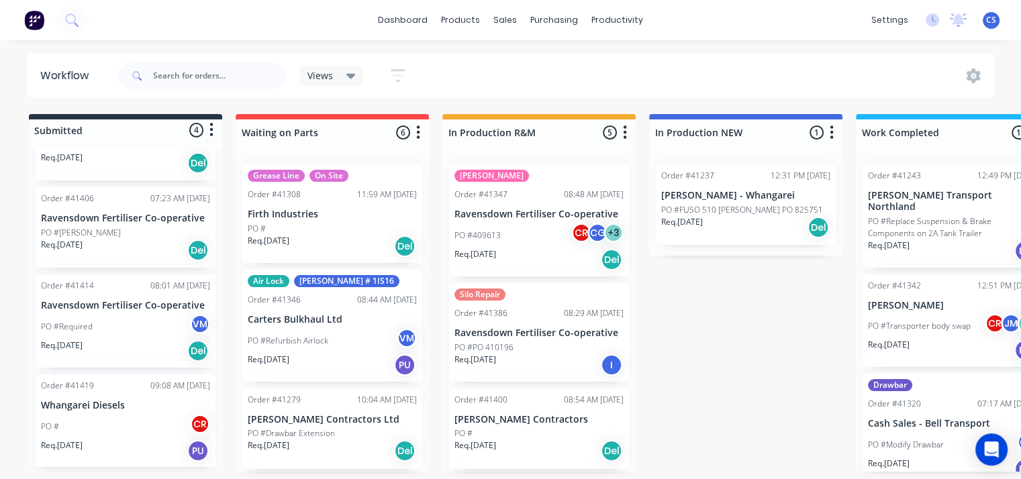
click at [97, 416] on div "PO # CR" at bounding box center [125, 427] width 169 height 26
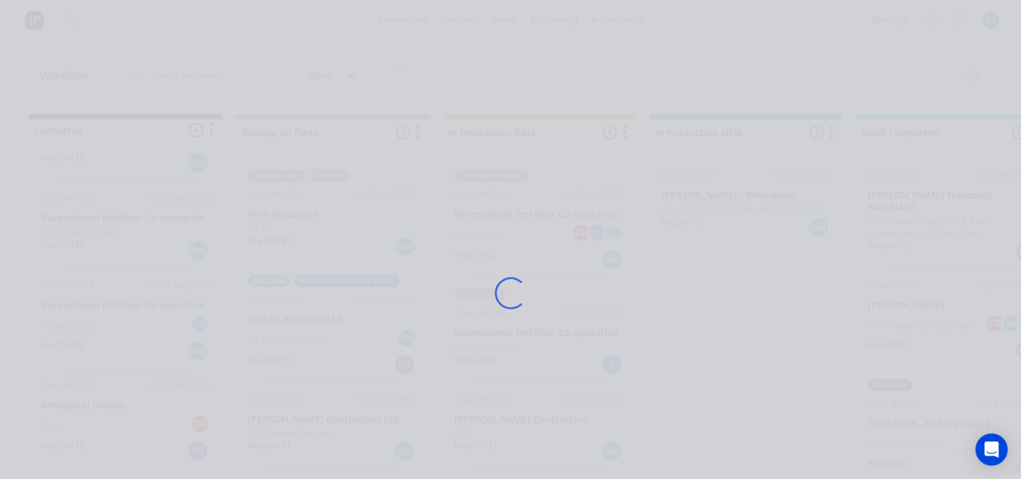
click at [97, 416] on div "Loading..." at bounding box center [510, 239] width 1021 height 479
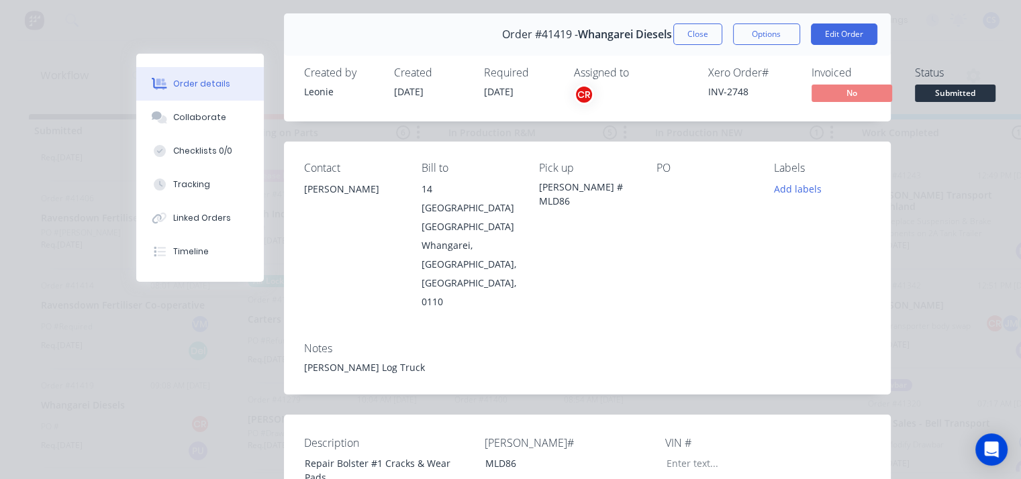
scroll to position [0, 0]
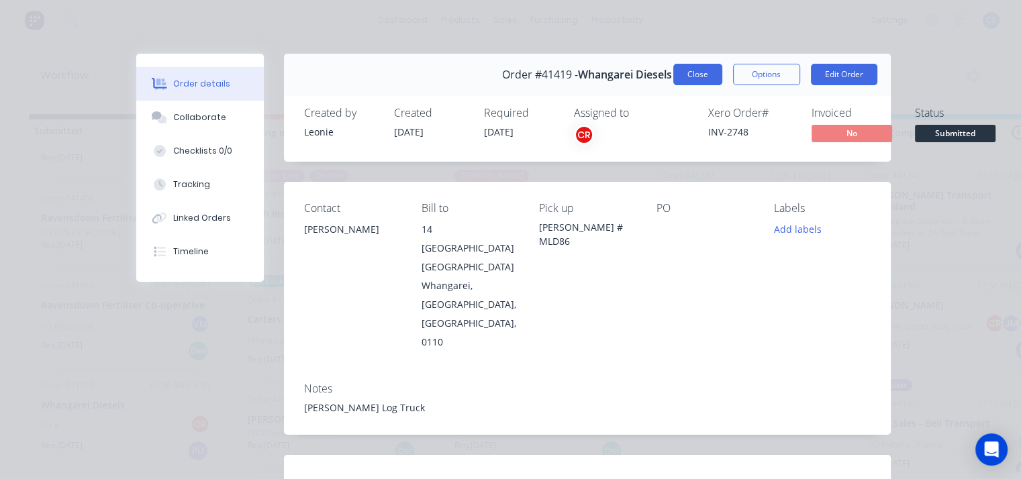
click at [693, 72] on button "Close" at bounding box center [697, 74] width 49 height 21
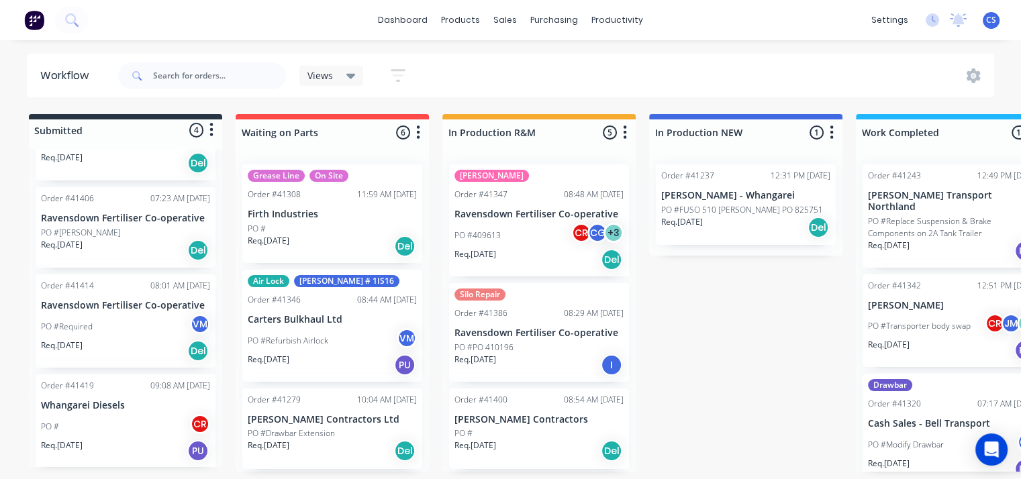
click at [929, 418] on p "Cash Sales - Bell Transport" at bounding box center [952, 423] width 169 height 11
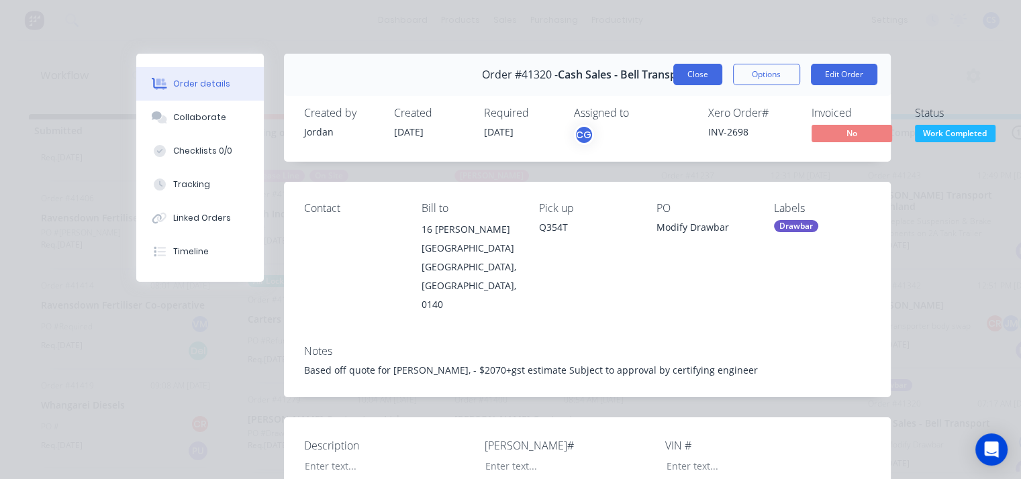
click at [697, 77] on button "Close" at bounding box center [697, 74] width 49 height 21
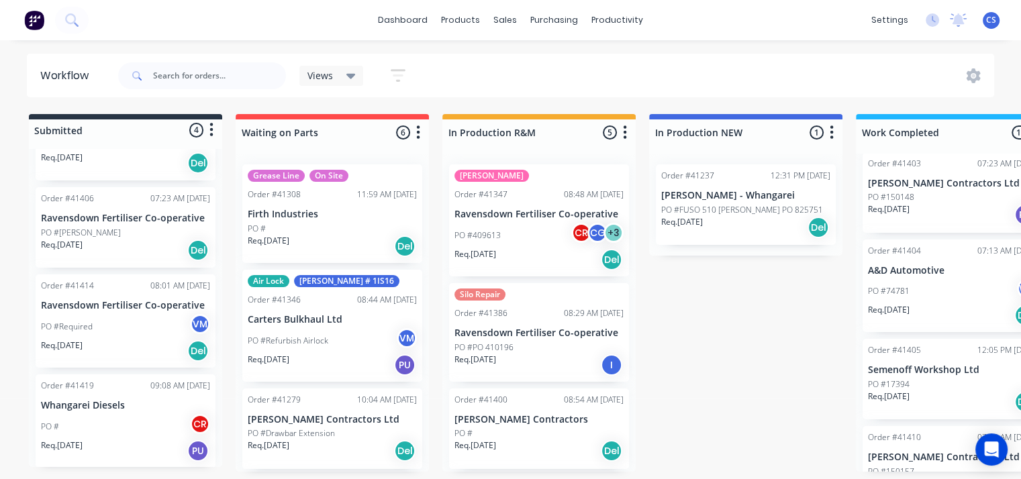
scroll to position [1141, 0]
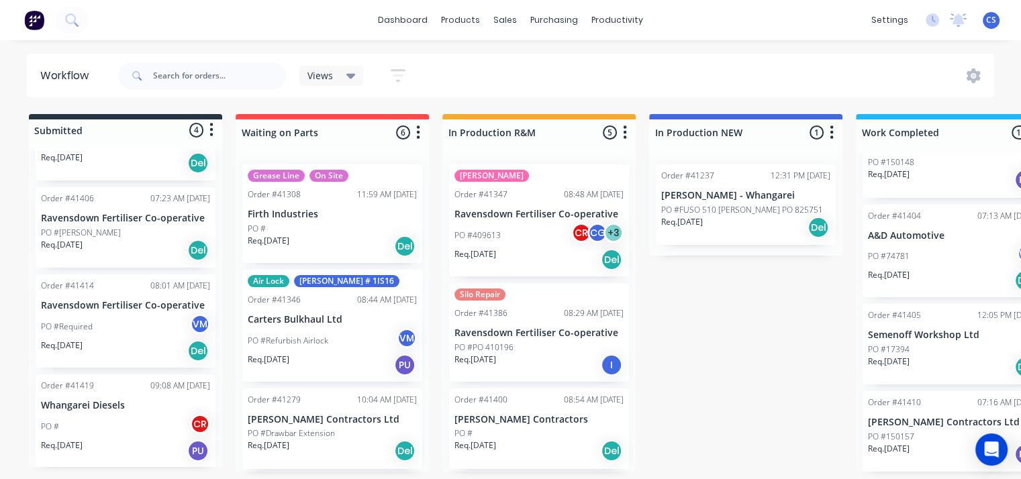
click at [879, 250] on p "PO #74781" at bounding box center [889, 256] width 42 height 12
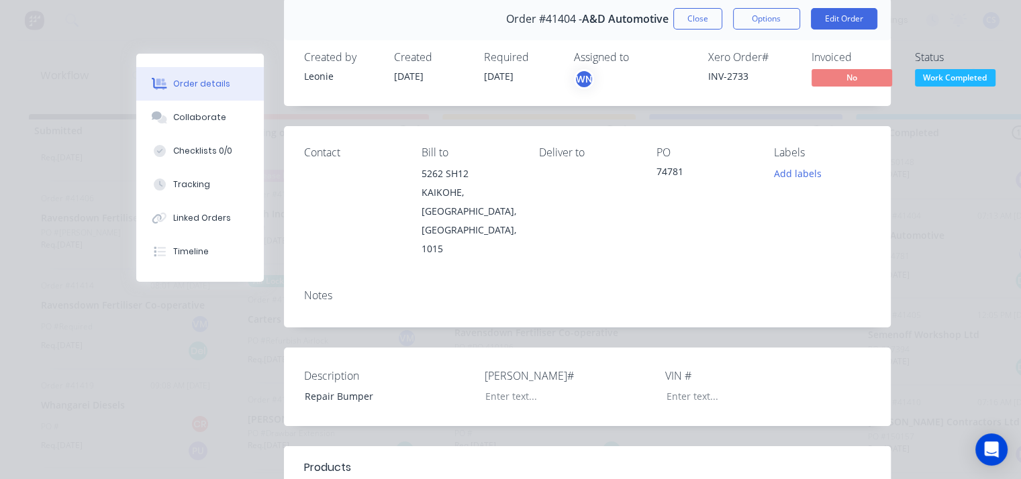
scroll to position [0, 0]
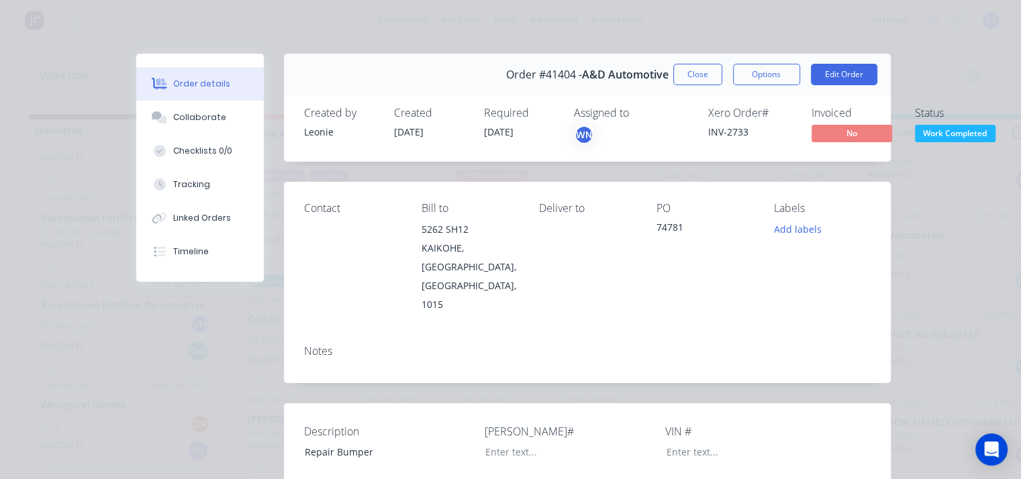
click at [690, 70] on button "Close" at bounding box center [697, 74] width 49 height 21
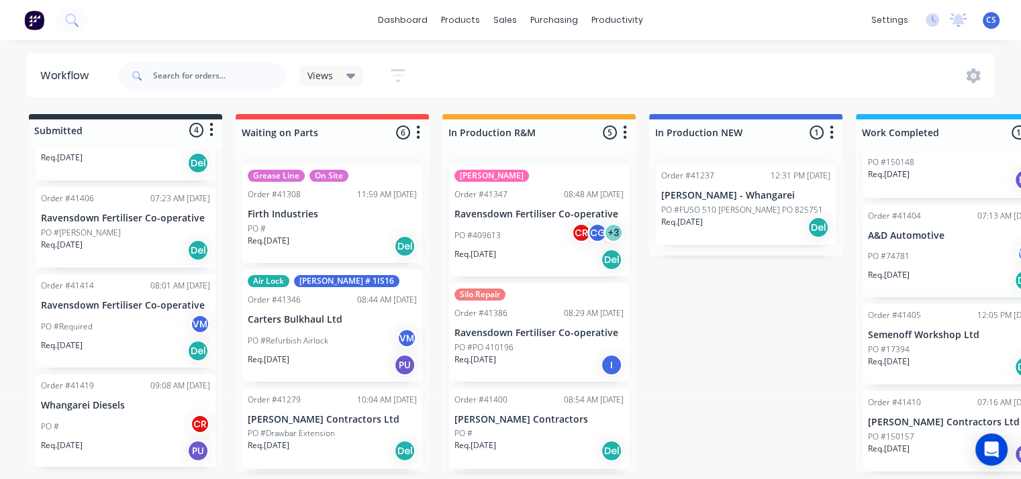
drag, startPoint x: 412, startPoint y: 27, endPoint x: 722, endPoint y: 88, distance: 316.8
click at [722, 88] on div "Views Save new view None (Default) edit Admin edit Show/Hide statuses Show line…" at bounding box center [554, 76] width 879 height 40
click at [397, 71] on icon "button" at bounding box center [398, 75] width 15 height 17
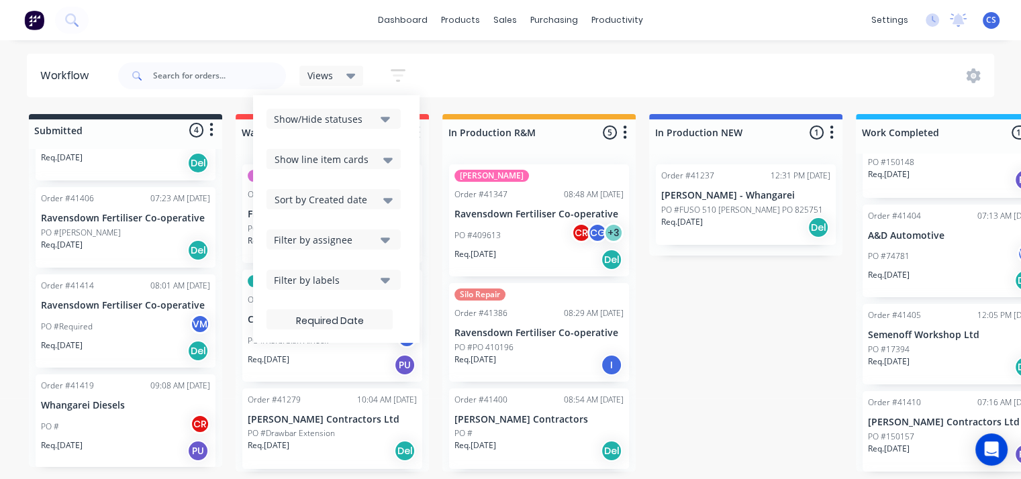
click at [542, 79] on div "Views Save new view None (Default) edit Admin edit Show/Hide statuses Show line…" at bounding box center [554, 76] width 879 height 40
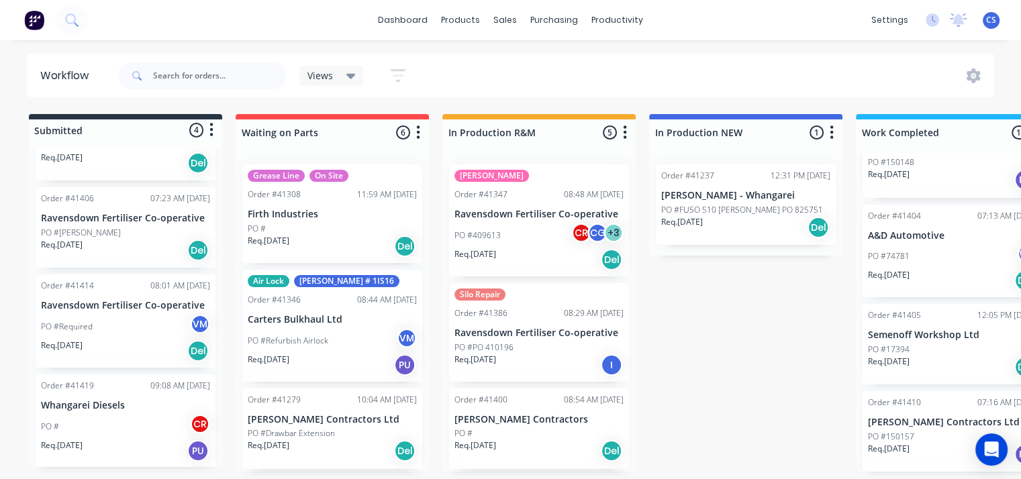
click at [74, 207] on div "Order #41406 07:23 AM [DATE] Ravensdown Fertiliser Co-operative PO #[PERSON_NAM…" at bounding box center [126, 227] width 180 height 81
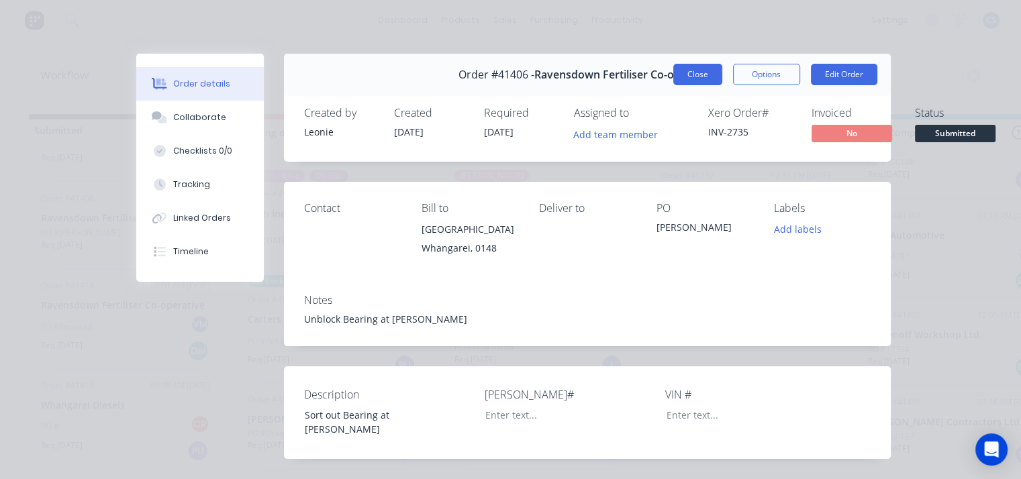
click at [683, 79] on button "Close" at bounding box center [697, 74] width 49 height 21
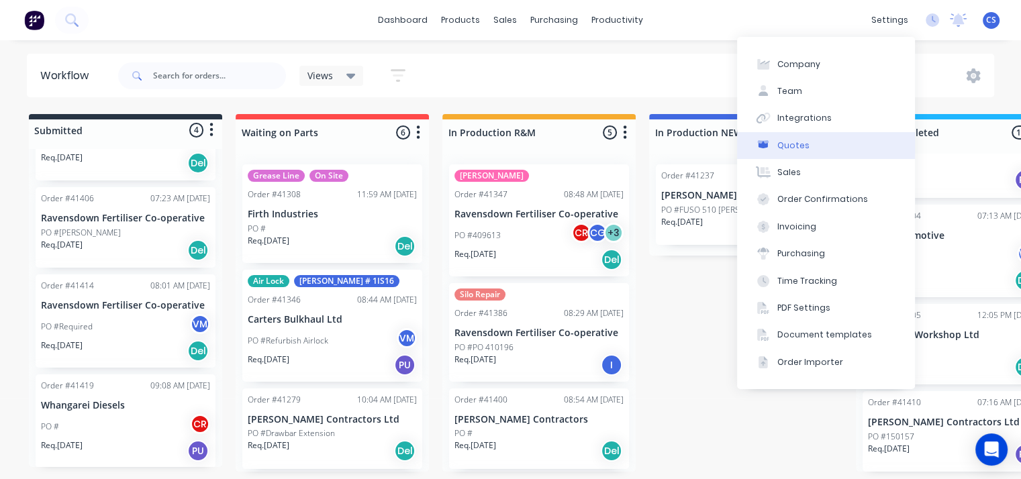
click at [787, 140] on div "Quotes" at bounding box center [793, 146] width 32 height 12
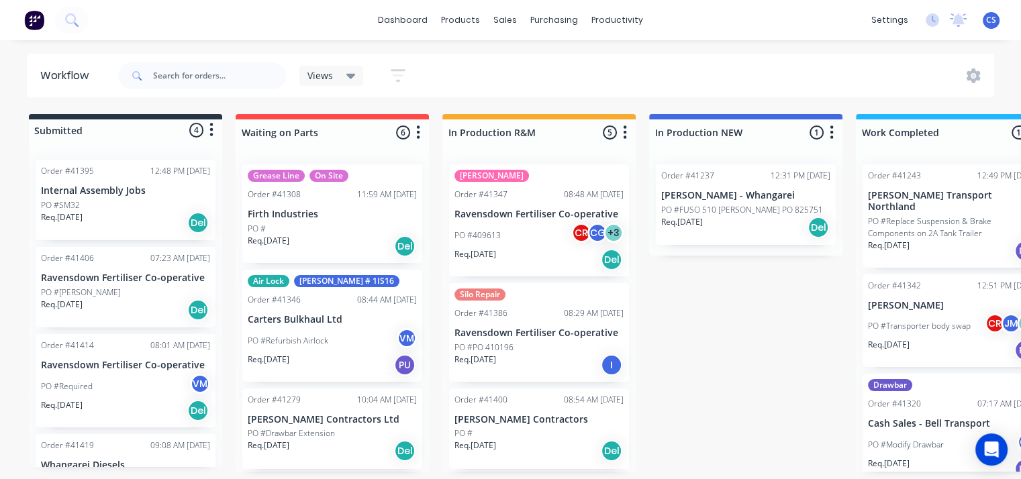
click at [34, 14] on img at bounding box center [34, 20] width 20 height 20
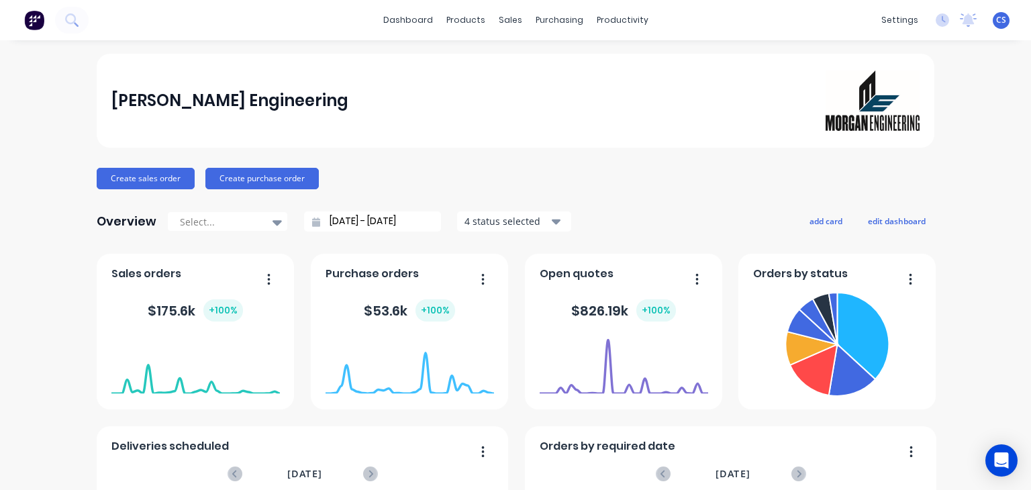
click at [651, 312] on div "+ 100 %" at bounding box center [656, 310] width 40 height 22
click at [694, 381] on foreignobject at bounding box center [624, 366] width 168 height 57
click at [636, 57] on button "Workflow" at bounding box center [670, 63] width 178 height 27
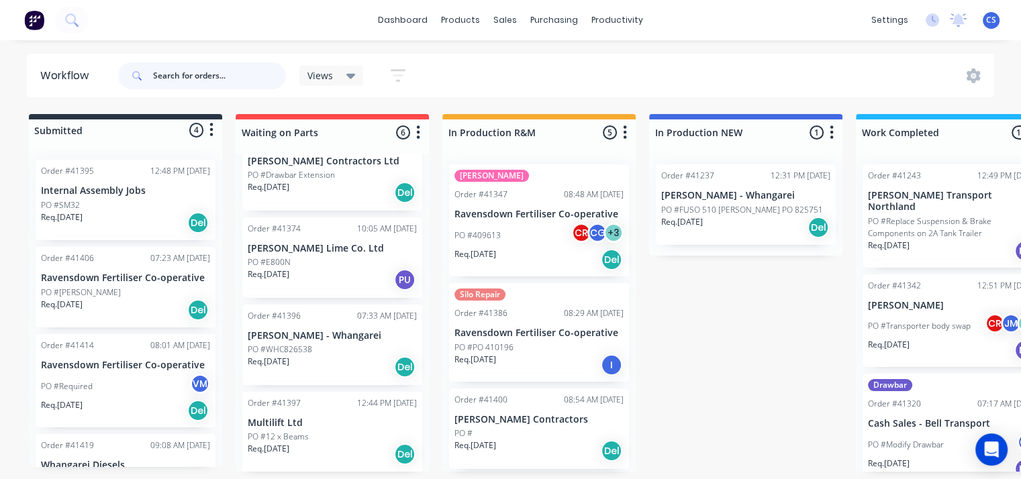
click at [190, 77] on input "text" at bounding box center [219, 75] width 133 height 27
click at [311, 23] on div "dashboard products sales purchasing productivity dashboard products Product Cat…" at bounding box center [510, 20] width 1021 height 40
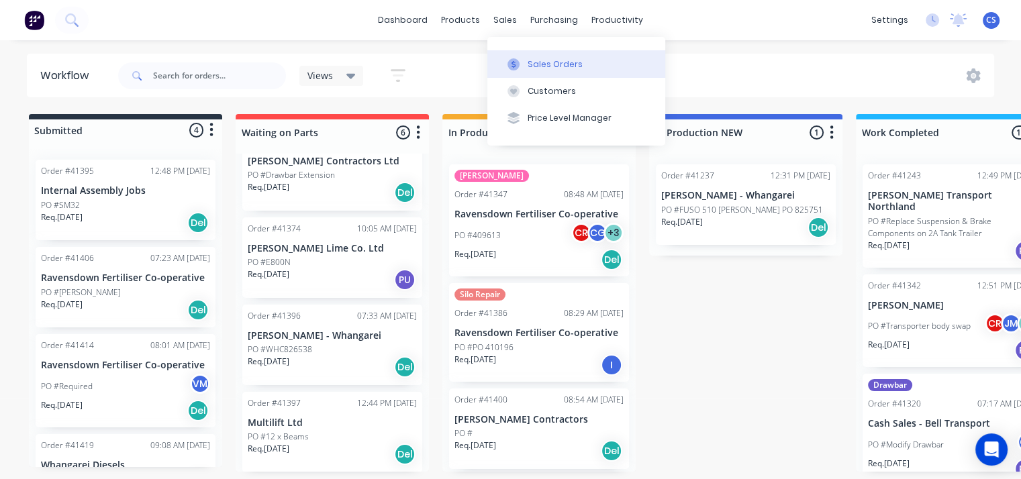
click at [550, 61] on div "Sales Orders" at bounding box center [555, 64] width 55 height 12
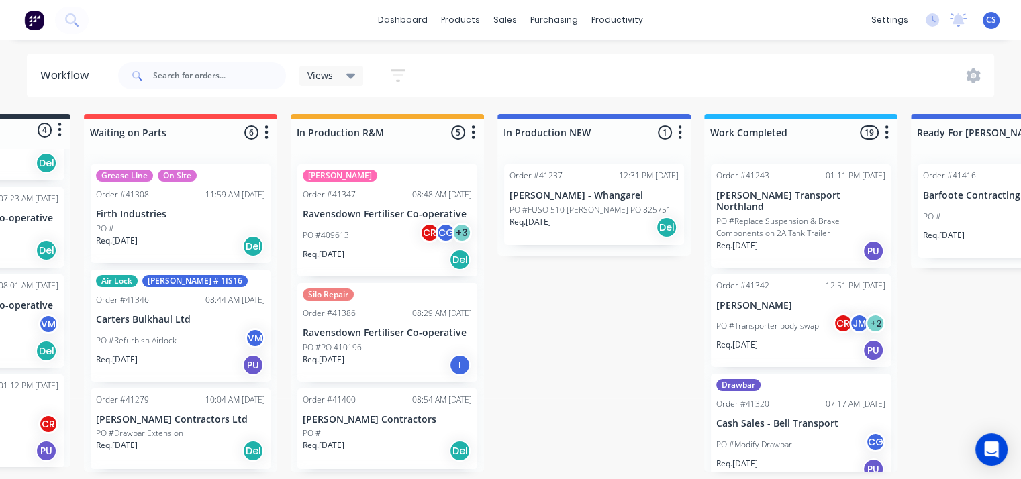
scroll to position [3, 169]
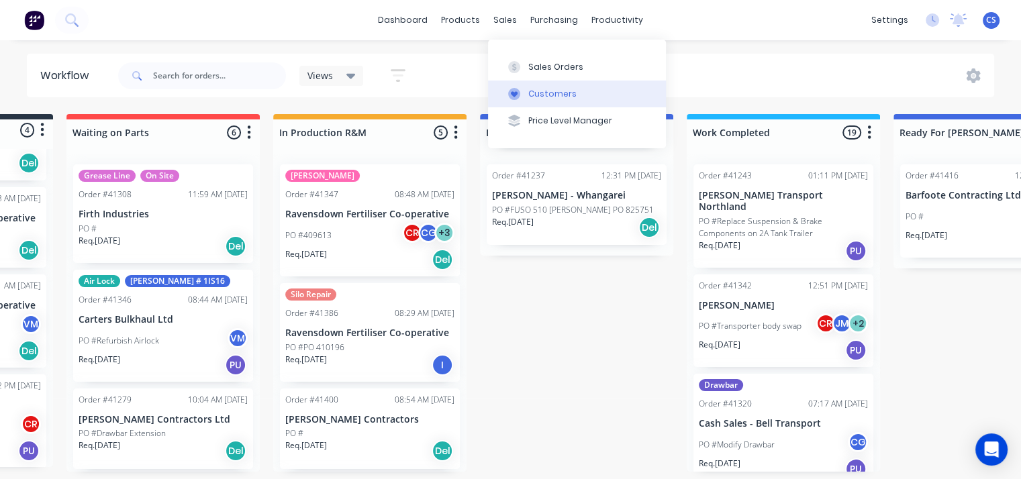
click at [548, 91] on div "Customers" at bounding box center [552, 94] width 48 height 12
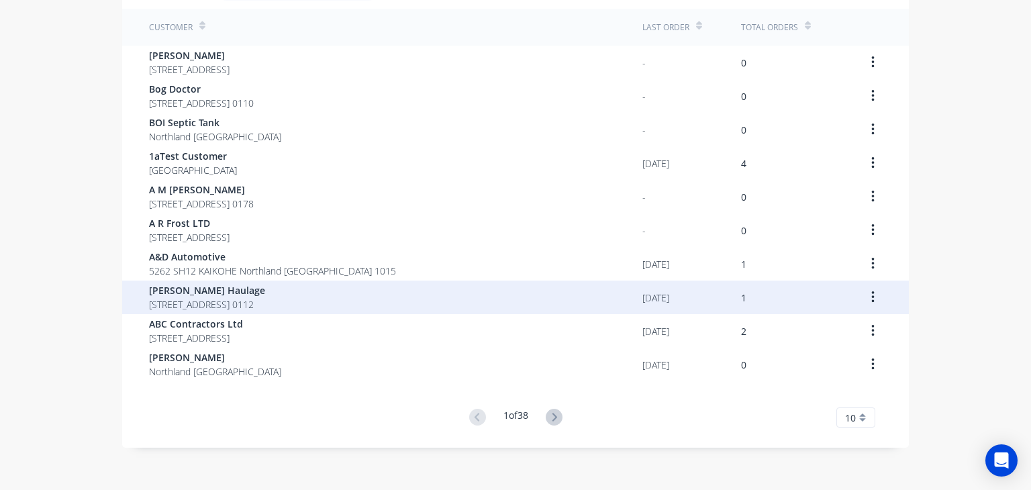
scroll to position [93, 0]
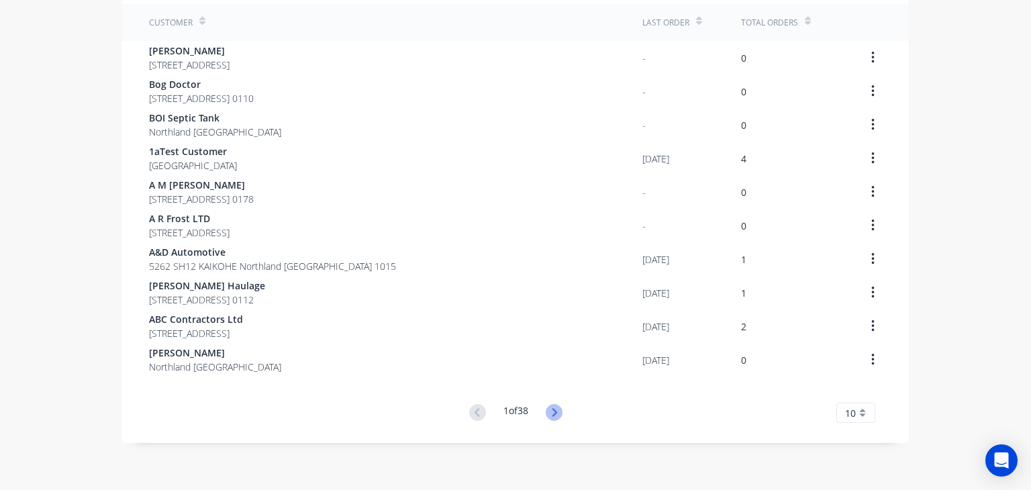
click at [548, 411] on icon at bounding box center [554, 412] width 17 height 17
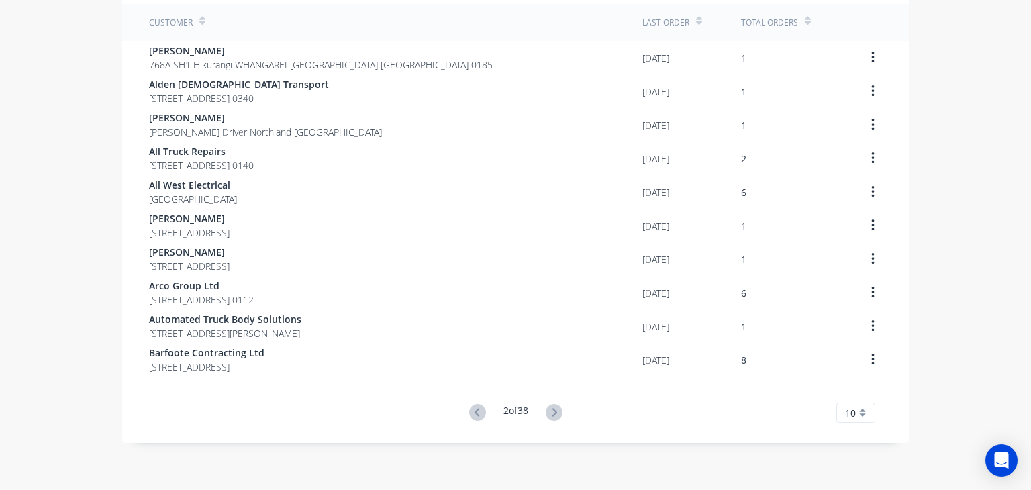
click at [475, 412] on icon at bounding box center [477, 412] width 17 height 17
